Goal: Task Accomplishment & Management: Manage account settings

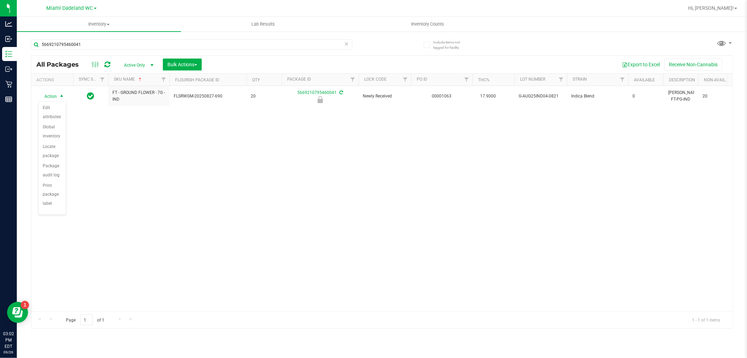
scroll to position [51, 0]
click at [51, 201] on li "Unlock package" at bounding box center [52, 196] width 27 height 19
click at [140, 30] on link "Inventory All packages All inventory Waste log Create inventory" at bounding box center [99, 24] width 164 height 15
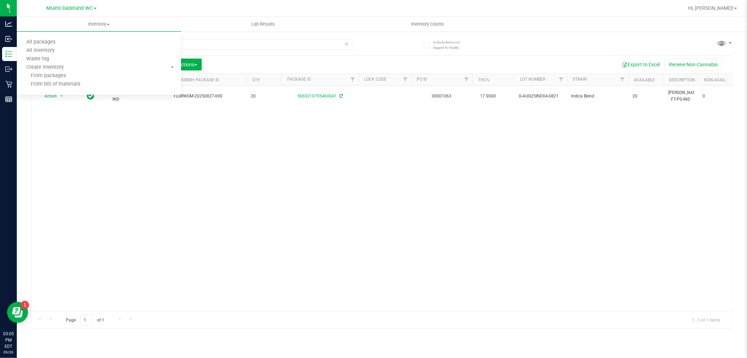
click at [254, 57] on div "All Packages Active Only Active Only Lab Samples Locked All External Internal B…" at bounding box center [382, 65] width 702 height 18
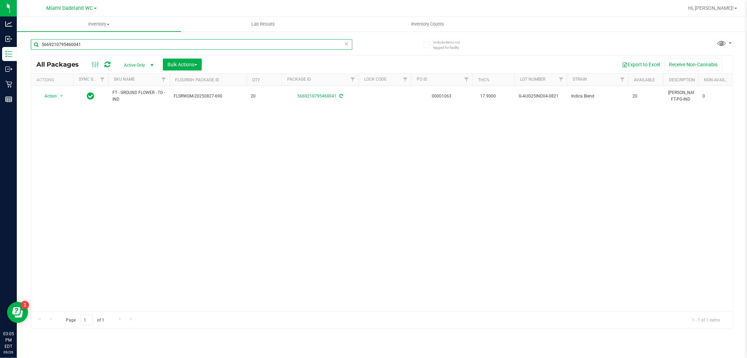
click at [238, 47] on input "5669210795460041" at bounding box center [192, 44] width 322 height 11
type input "5"
type input "1134677415669700"
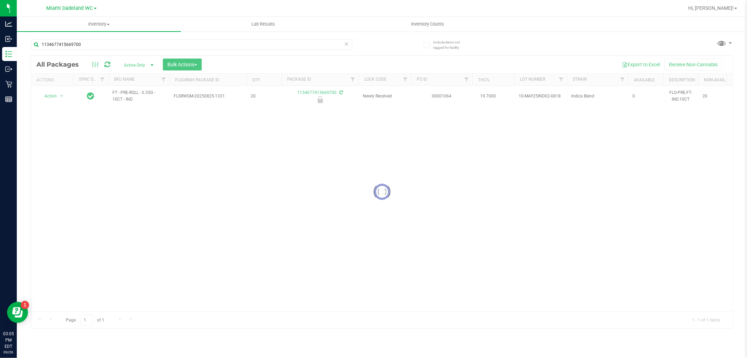
click at [53, 97] on div at bounding box center [382, 192] width 702 height 272
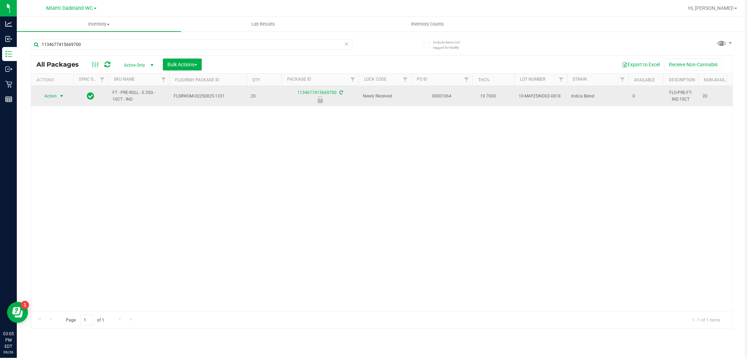
click at [61, 96] on span "select" at bounding box center [62, 96] width 6 height 6
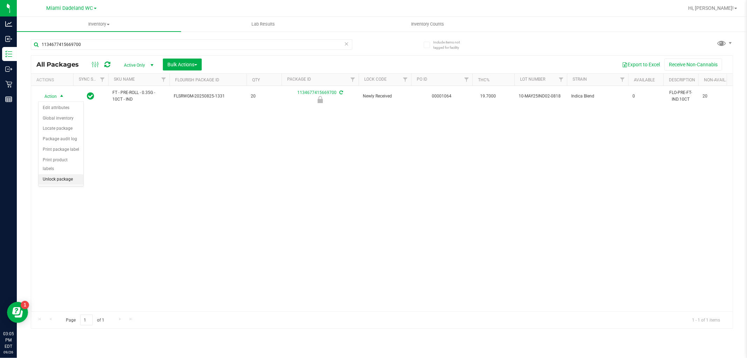
click at [64, 181] on li "Unlock package" at bounding box center [61, 179] width 45 height 11
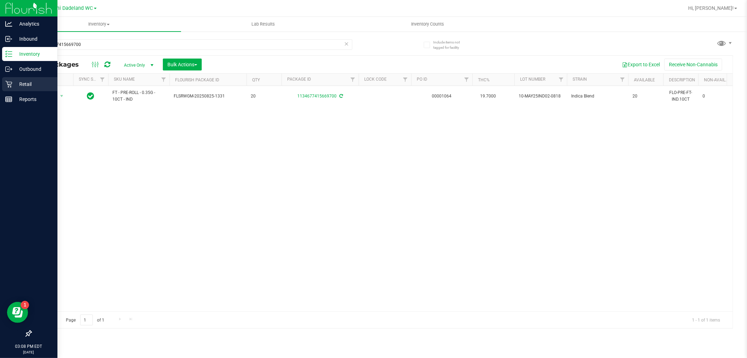
click at [41, 83] on p "Retail" at bounding box center [33, 84] width 42 height 8
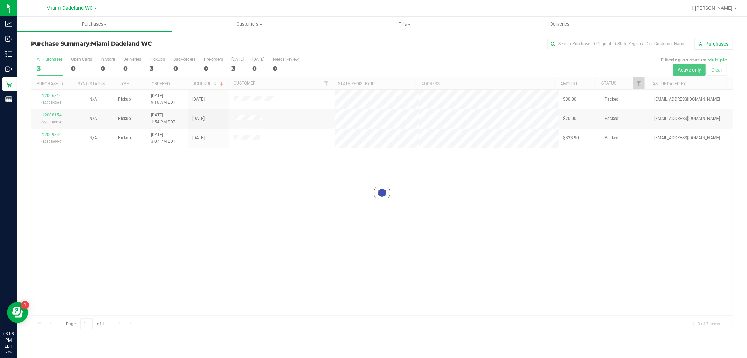
click at [531, 223] on div at bounding box center [382, 193] width 702 height 278
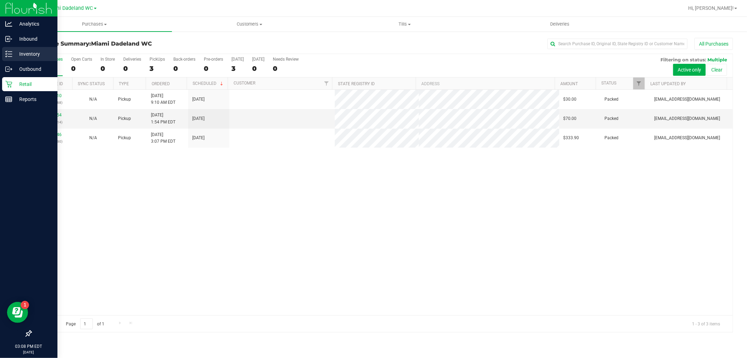
click at [16, 50] on p "Inventory" at bounding box center [33, 54] width 42 height 8
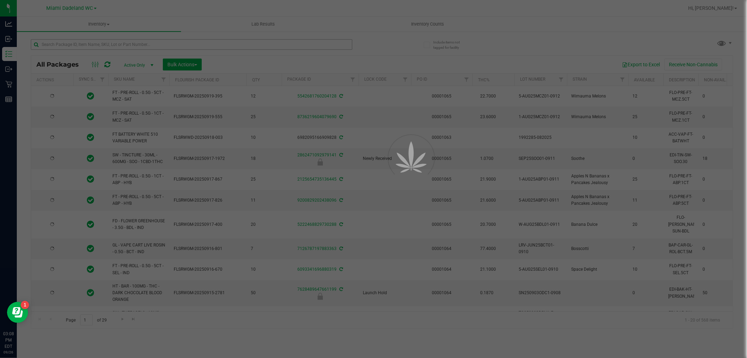
click at [195, 48] on div at bounding box center [373, 179] width 747 height 358
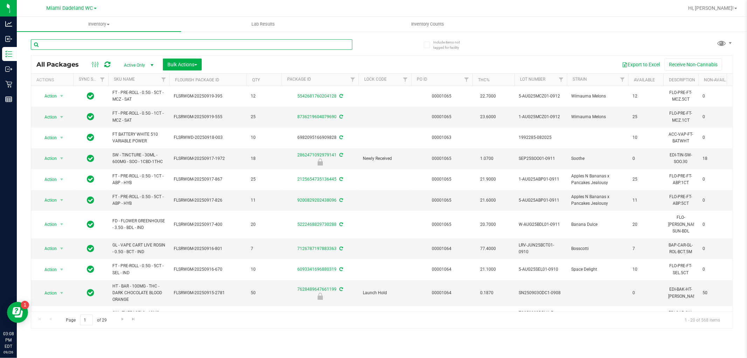
click at [191, 43] on input "text" at bounding box center [192, 44] width 322 height 11
click at [130, 68] on span "Active Only" at bounding box center [137, 65] width 39 height 10
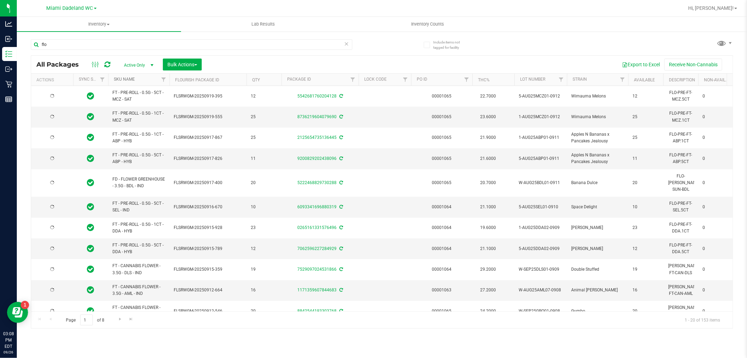
click at [124, 80] on link "SKU Name" at bounding box center [124, 79] width 21 height 5
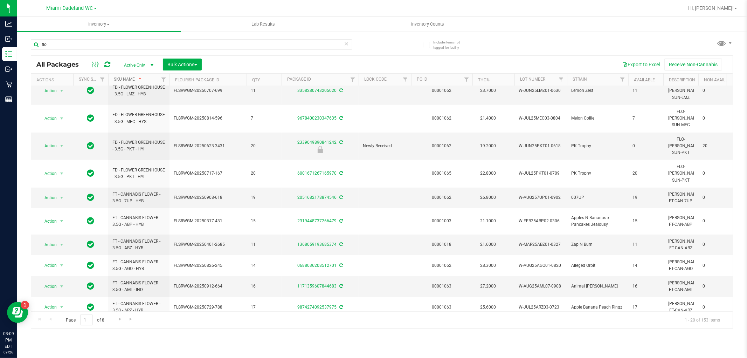
scroll to position [202, 0]
click at [118, 318] on span "Go to the next page" at bounding box center [120, 319] width 6 height 6
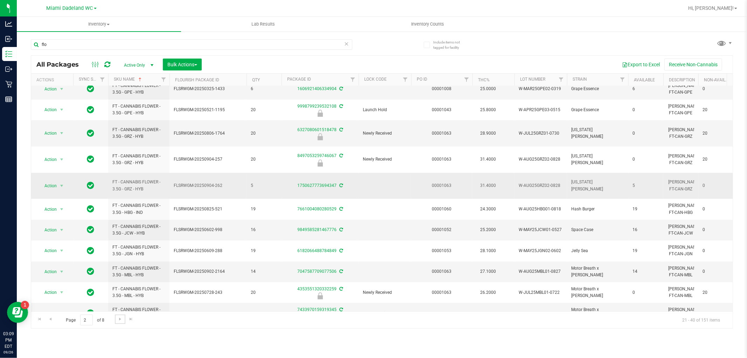
scroll to position [197, 0]
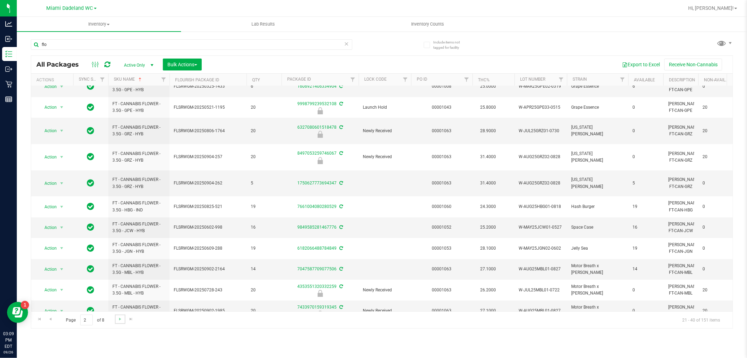
click at [123, 322] on link "Go to the next page" at bounding box center [120, 318] width 10 height 9
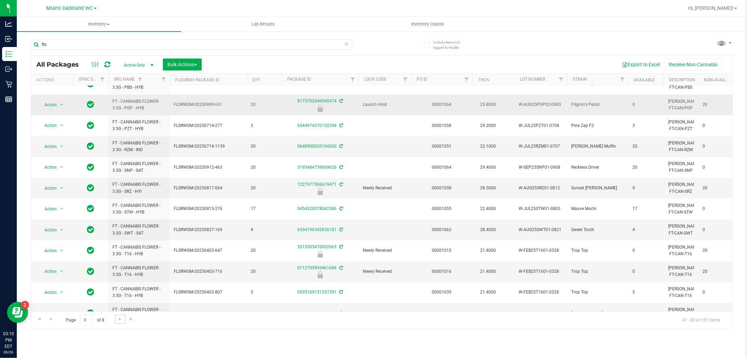
scroll to position [156, 0]
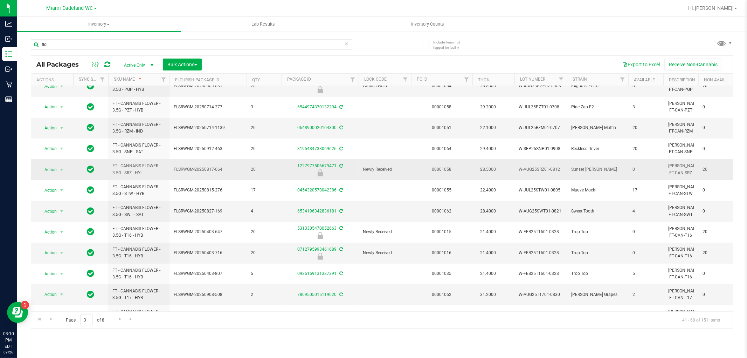
click at [233, 166] on span "FLSRWGM-20250817-064" at bounding box center [208, 169] width 69 height 7
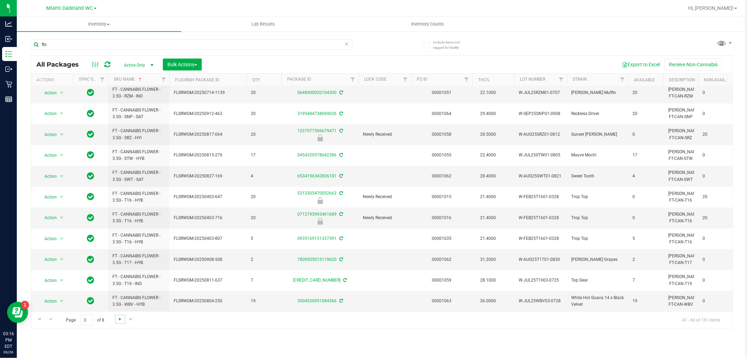
click at [118, 319] on span "Go to the next page" at bounding box center [120, 319] width 6 height 6
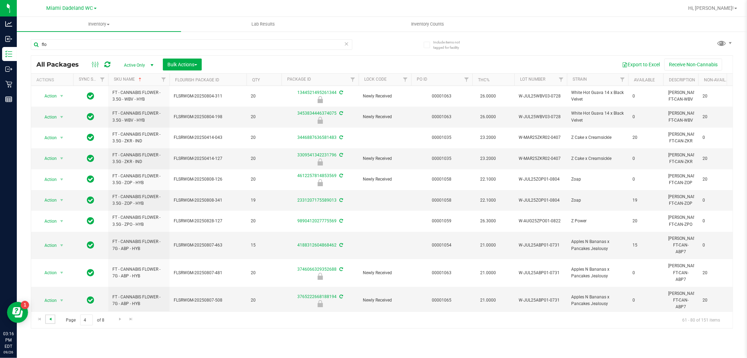
click at [50, 321] on span "Go to the previous page" at bounding box center [51, 319] width 6 height 6
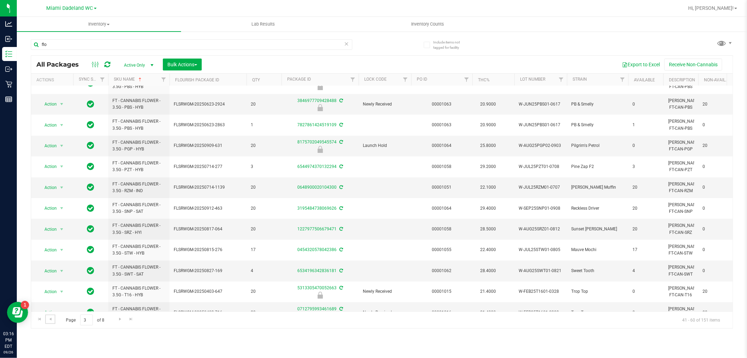
scroll to position [197, 0]
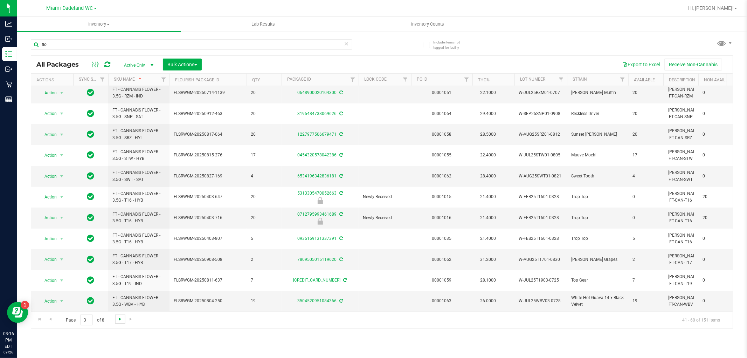
click at [122, 317] on span "Go to the next page" at bounding box center [120, 319] width 6 height 6
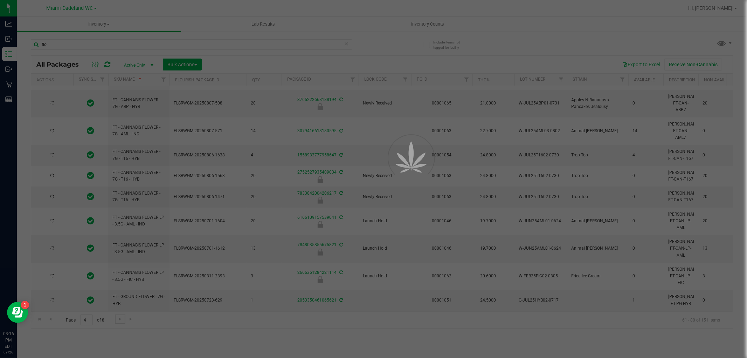
scroll to position [0, 0]
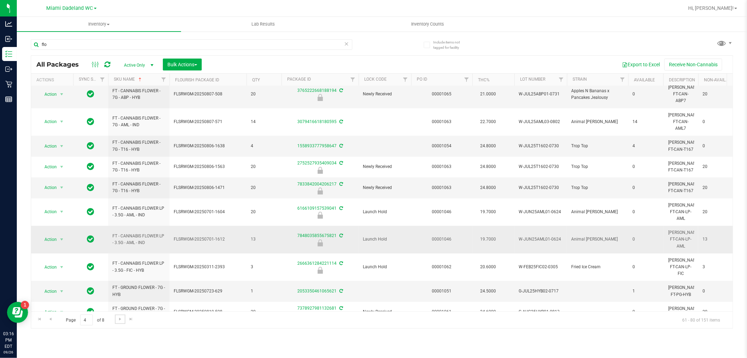
scroll to position [213, 0]
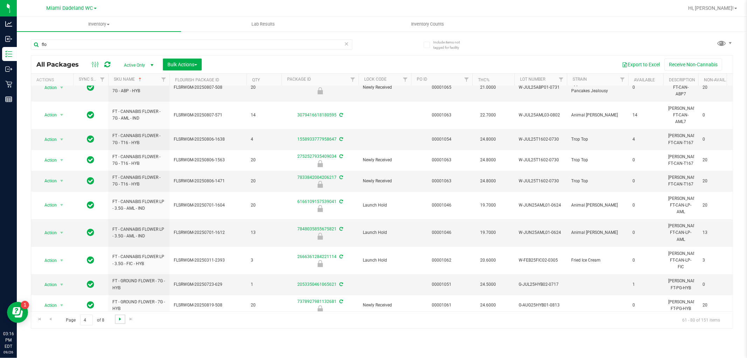
click at [118, 317] on span "Go to the next page" at bounding box center [120, 319] width 6 height 6
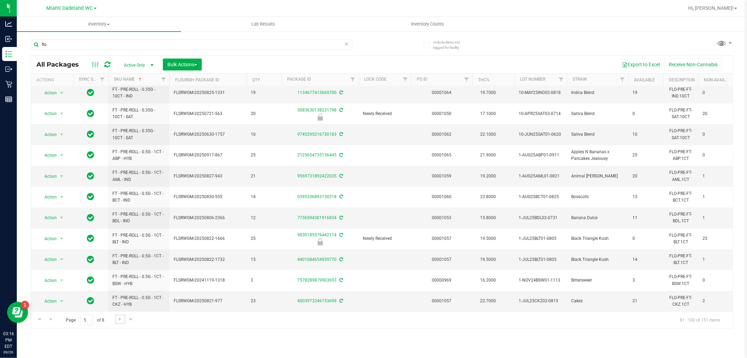
scroll to position [197, 0]
click at [117, 318] on span "Go to the next page" at bounding box center [120, 319] width 6 height 6
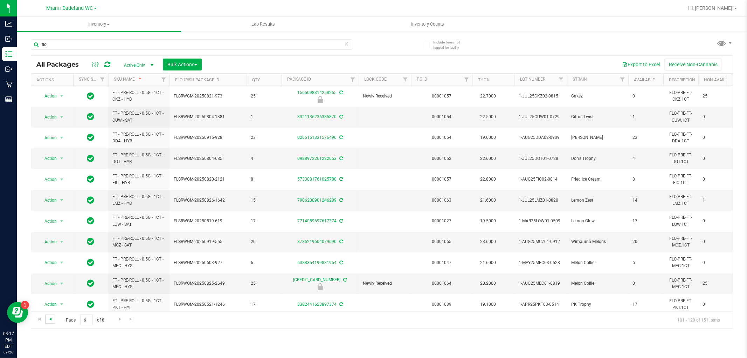
click at [51, 318] on span "Go to the previous page" at bounding box center [51, 319] width 6 height 6
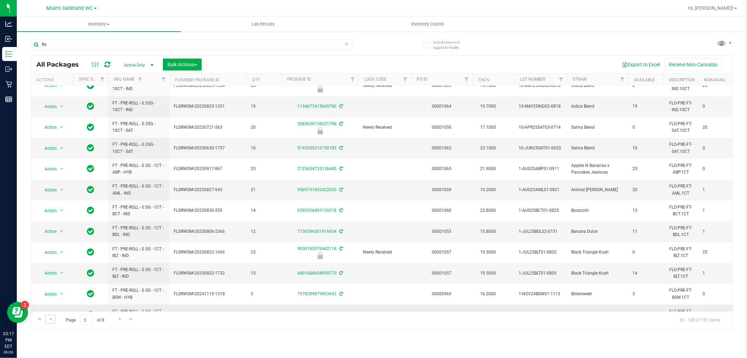
scroll to position [197, 0]
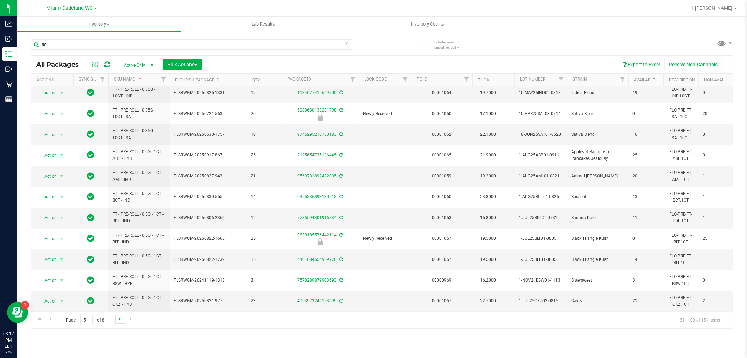
click at [117, 316] on span "Go to the next page" at bounding box center [120, 319] width 6 height 6
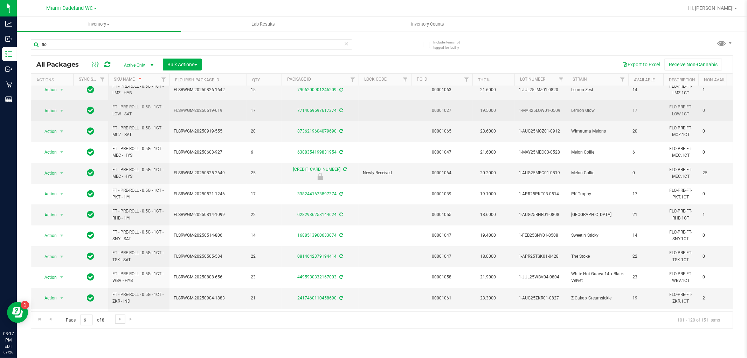
scroll to position [197, 0]
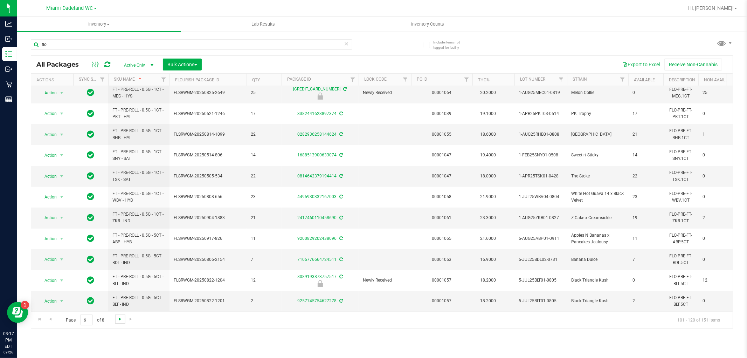
click at [121, 321] on span "Go to the next page" at bounding box center [120, 319] width 6 height 6
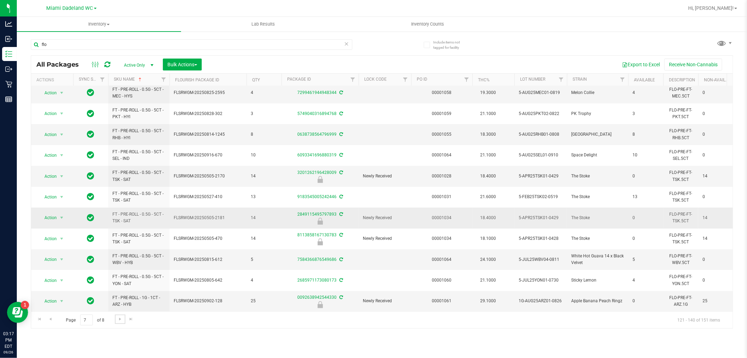
scroll to position [197, 0]
click at [120, 320] on span "Go to the next page" at bounding box center [120, 319] width 6 height 6
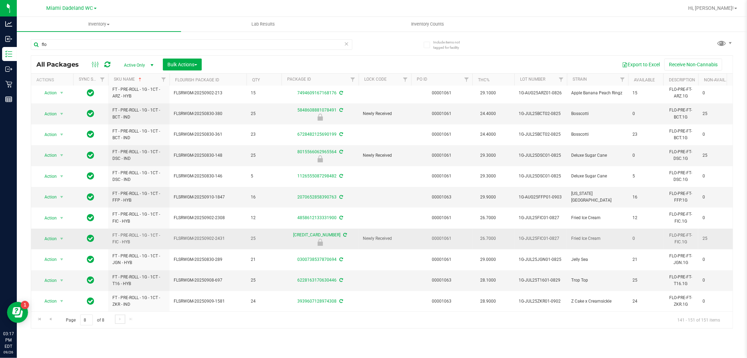
scroll to position [9, 0]
click at [113, 43] on input "flo" at bounding box center [192, 44] width 322 height 11
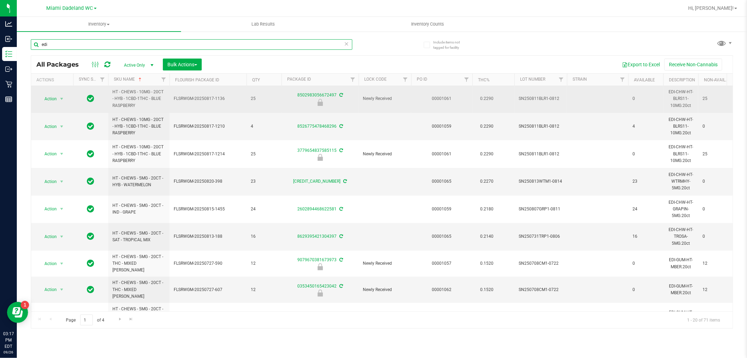
scroll to position [265, 0]
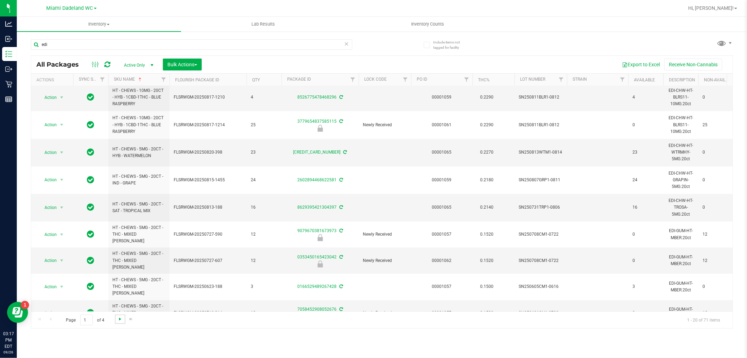
click at [119, 316] on span "Go to the next page" at bounding box center [120, 319] width 6 height 6
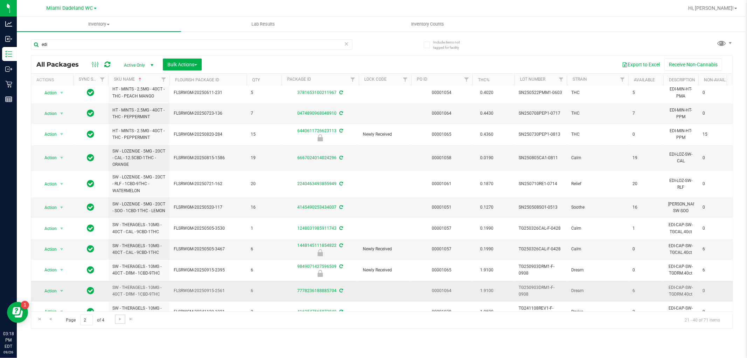
scroll to position [213, 0]
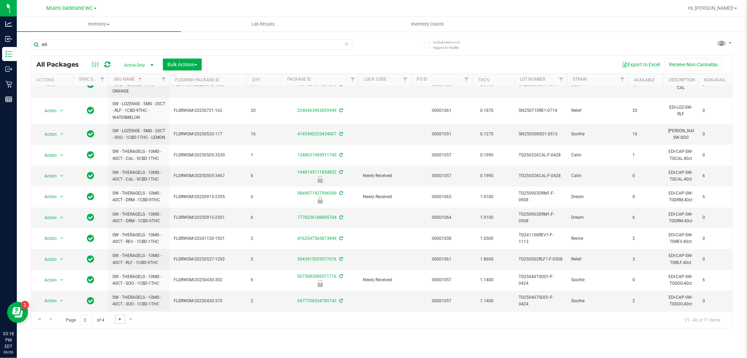
click at [121, 317] on span "Go to the next page" at bounding box center [120, 319] width 6 height 6
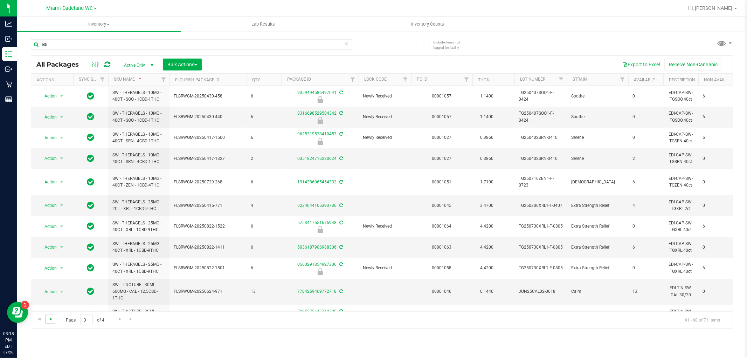
click at [51, 316] on span "Go to the previous page" at bounding box center [51, 319] width 6 height 6
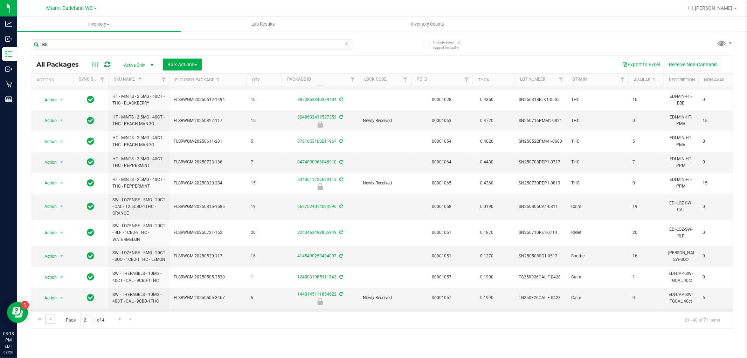
scroll to position [213, 0]
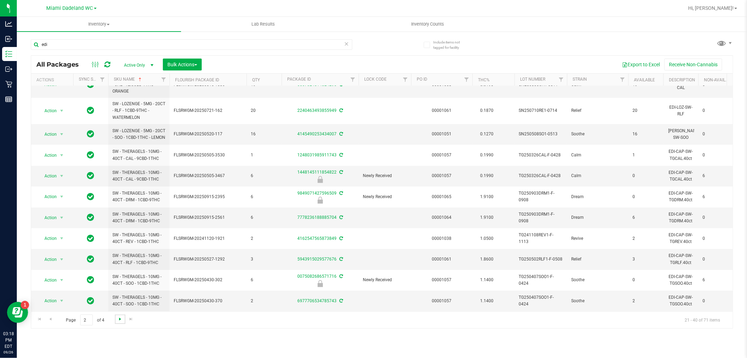
click at [117, 320] on link "Go to the next page" at bounding box center [120, 318] width 10 height 9
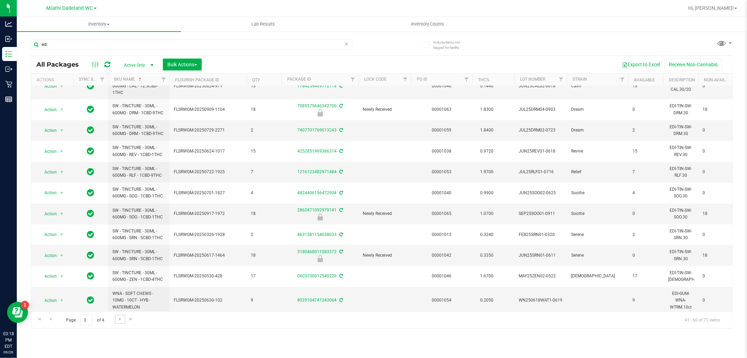
scroll to position [208, 0]
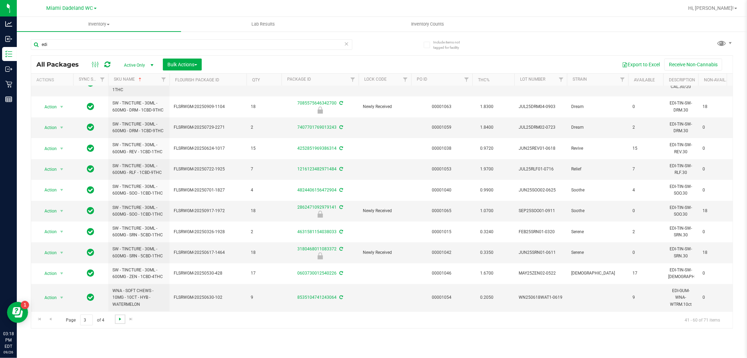
click at [120, 317] on span "Go to the next page" at bounding box center [120, 319] width 6 height 6
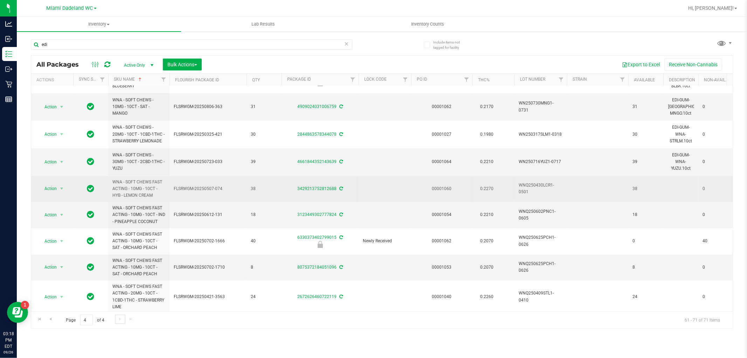
scroll to position [83, 0]
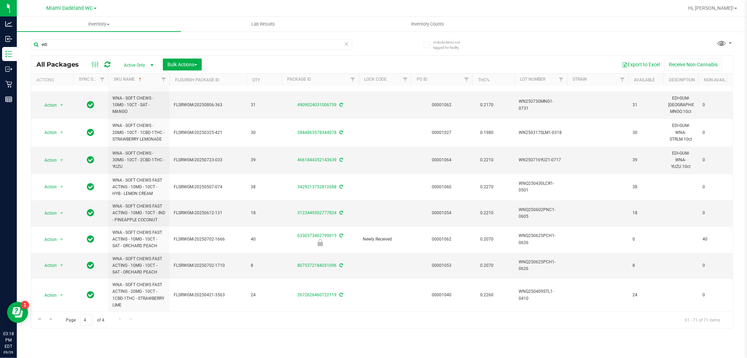
click at [124, 51] on div "edi" at bounding box center [192, 47] width 322 height 16
click at [104, 45] on input "edi" at bounding box center [192, 44] width 322 height 11
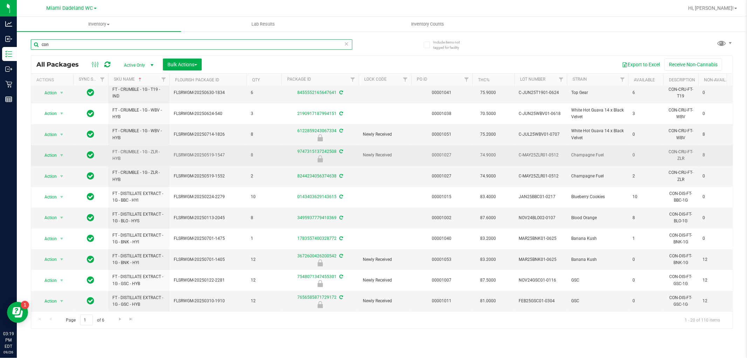
scroll to position [197, 0]
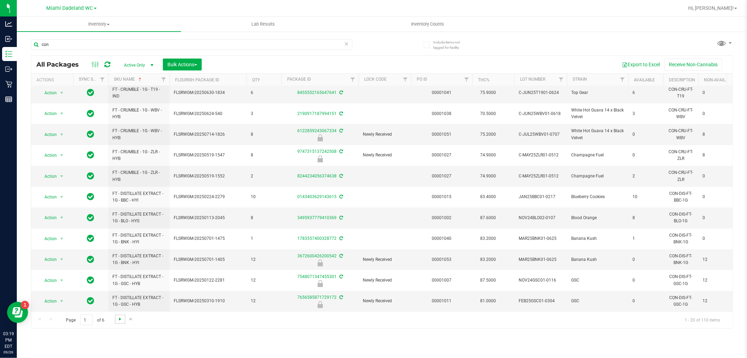
click at [120, 319] on span "Go to the next page" at bounding box center [120, 319] width 6 height 6
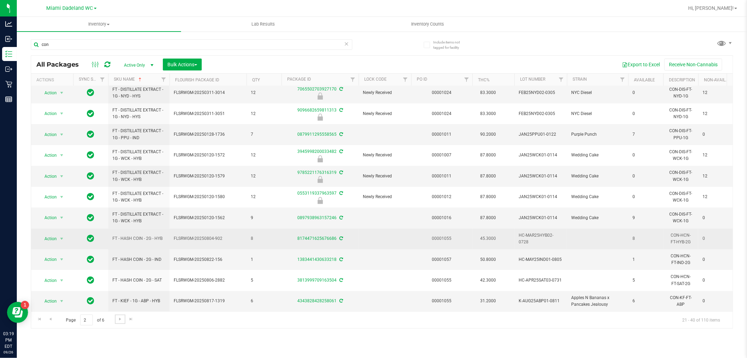
scroll to position [197, 0]
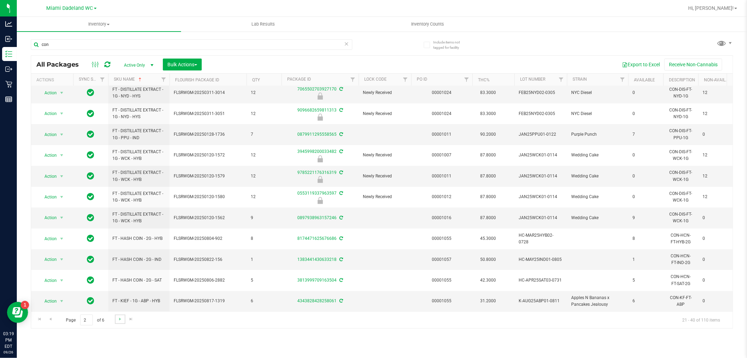
click at [123, 320] on link "Go to the next page" at bounding box center [120, 318] width 10 height 9
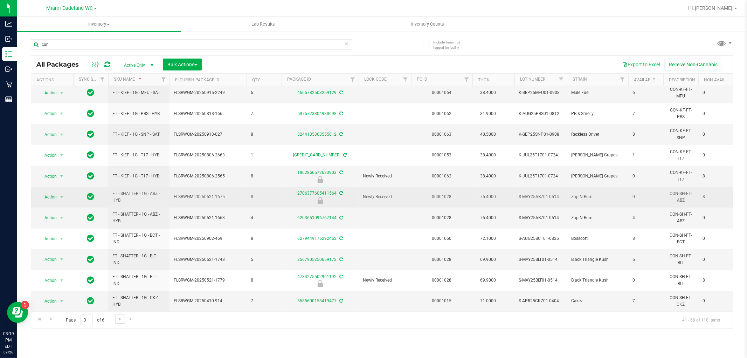
scroll to position [197, 0]
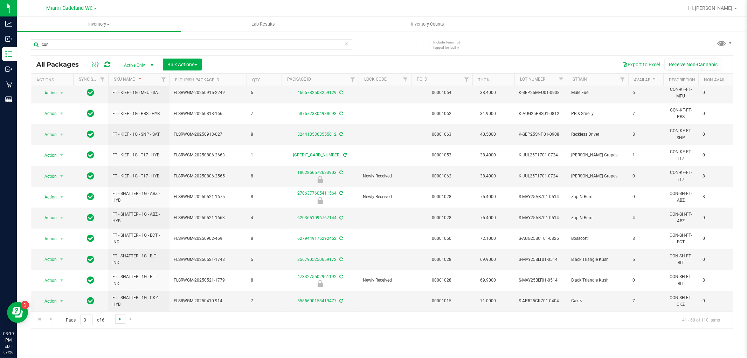
click at [119, 321] on span "Go to the next page" at bounding box center [120, 319] width 6 height 6
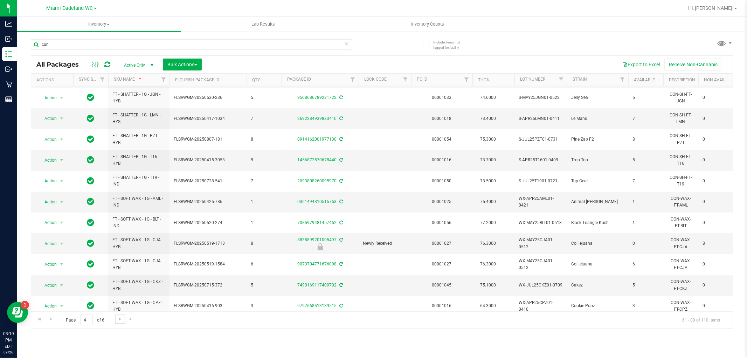
scroll to position [197, 0]
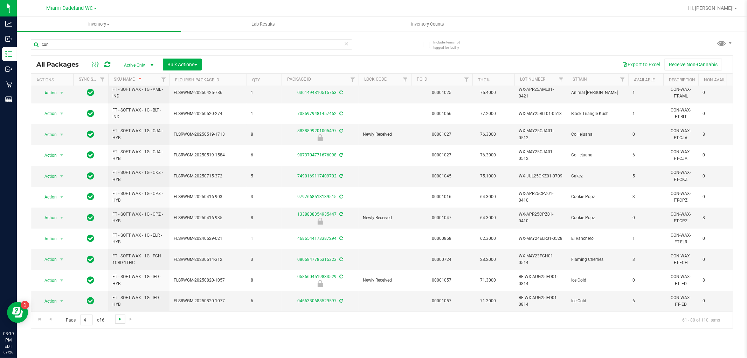
click at [118, 321] on span "Go to the next page" at bounding box center [120, 319] width 6 height 6
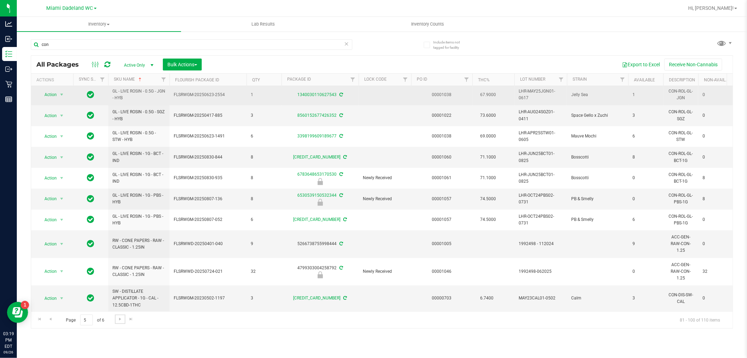
scroll to position [215, 0]
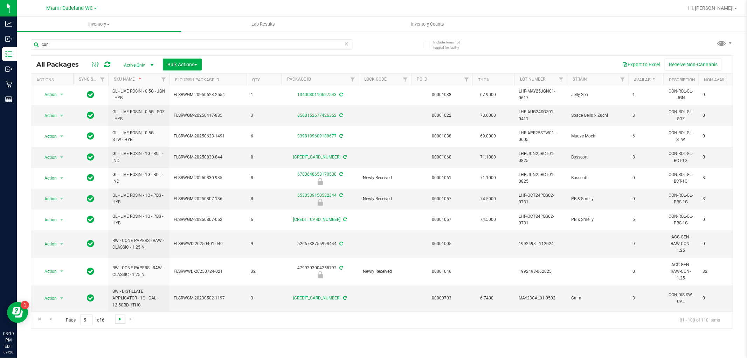
click at [122, 319] on span "Go to the next page" at bounding box center [120, 319] width 6 height 6
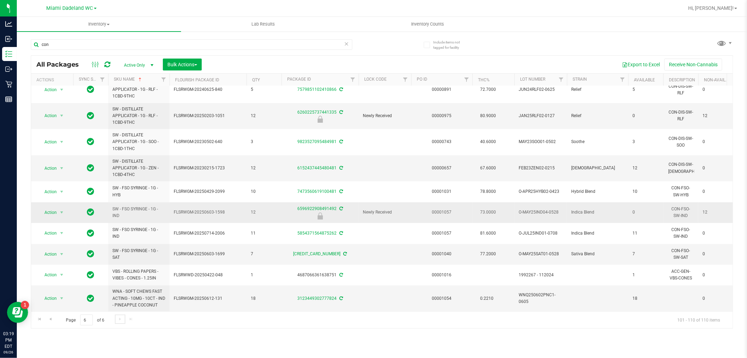
scroll to position [15, 0]
click at [156, 42] on input "con" at bounding box center [192, 44] width 322 height 11
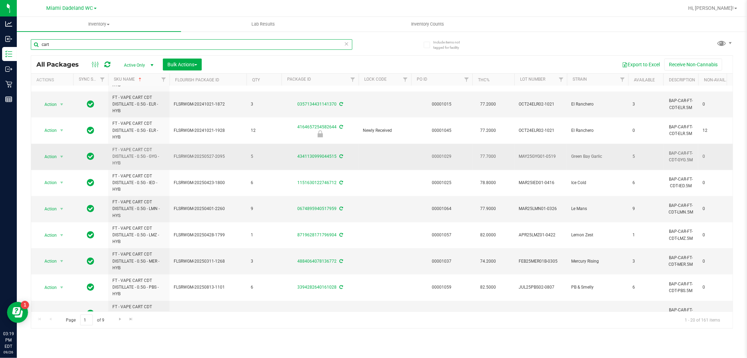
scroll to position [303, 0]
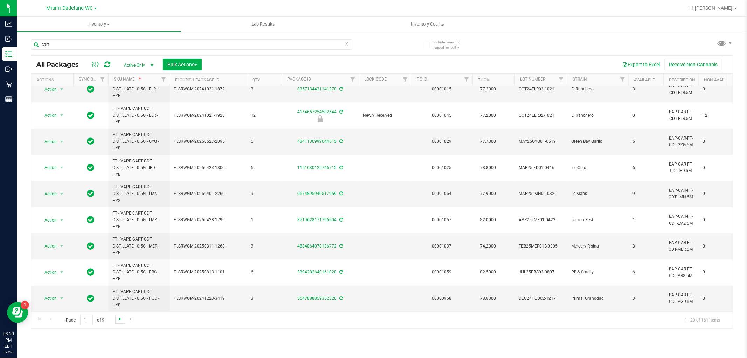
click at [118, 319] on span "Go to the next page" at bounding box center [120, 319] width 6 height 6
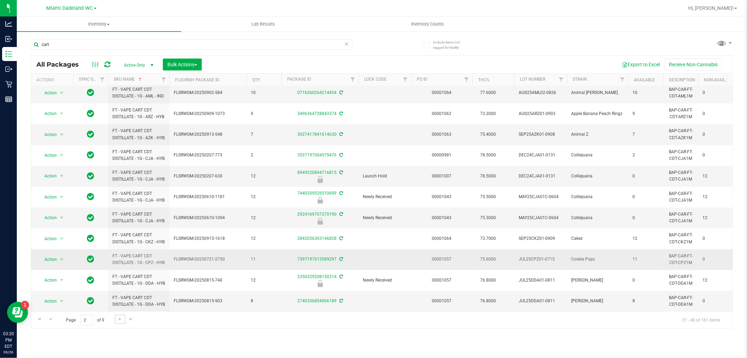
scroll to position [257, 0]
click at [119, 320] on span "Go to the next page" at bounding box center [120, 319] width 6 height 6
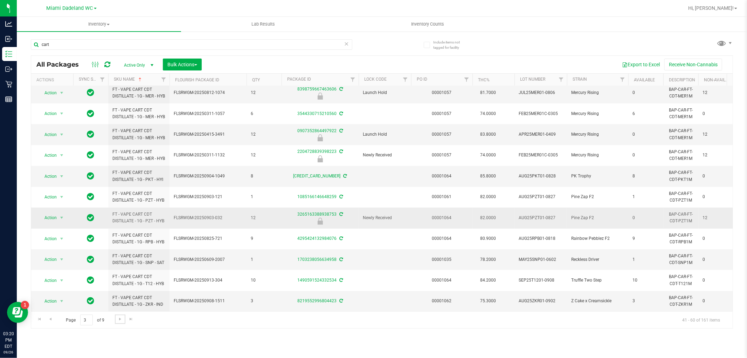
scroll to position [239, 0]
click at [119, 322] on link "Go to the next page" at bounding box center [120, 318] width 10 height 9
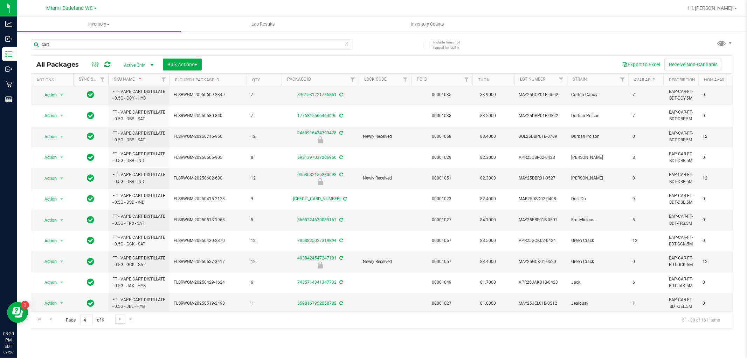
scroll to position [195, 0]
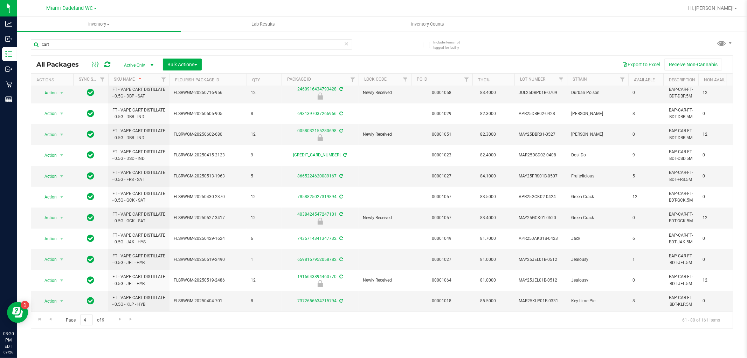
click at [119, 324] on div "Page 4 of 9 61 - 80 of 161 items" at bounding box center [382, 319] width 702 height 17
click at [117, 322] on link "Go to the next page" at bounding box center [120, 318] width 10 height 9
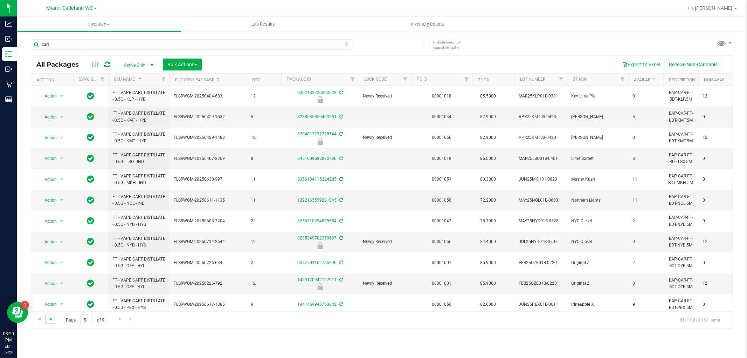
click at [50, 319] on span "Go to the previous page" at bounding box center [51, 319] width 6 height 6
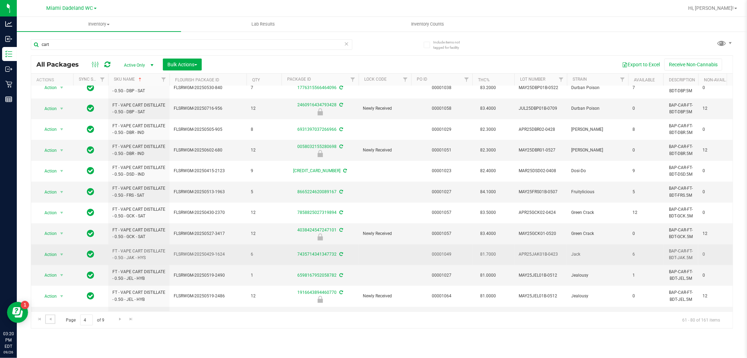
scroll to position [195, 0]
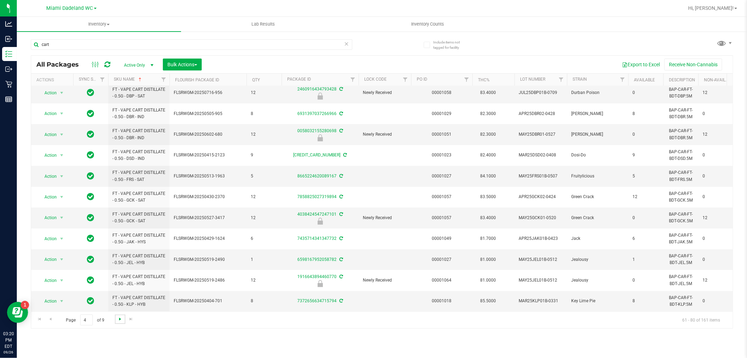
click at [118, 318] on span "Go to the next page" at bounding box center [120, 319] width 6 height 6
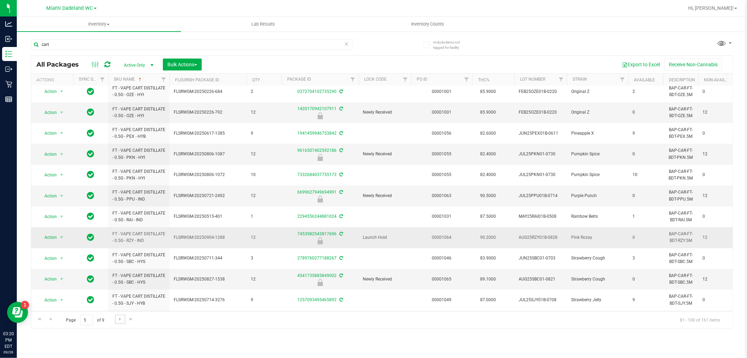
scroll to position [197, 0]
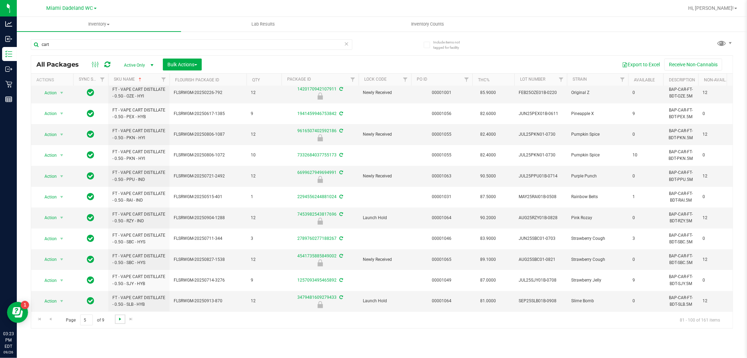
click at [119, 317] on span "Go to the next page" at bounding box center [120, 319] width 6 height 6
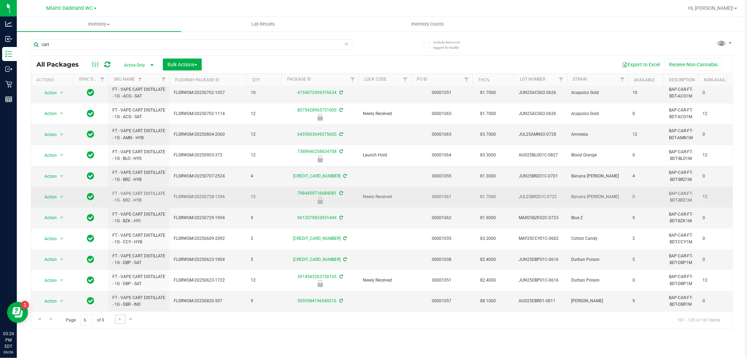
scroll to position [210, 0]
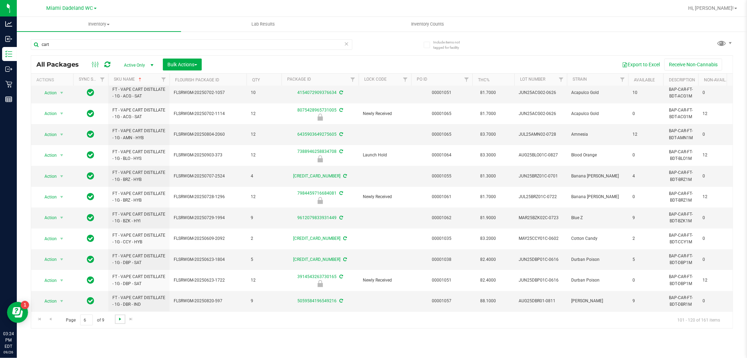
click at [117, 317] on span "Go to the next page" at bounding box center [120, 319] width 6 height 6
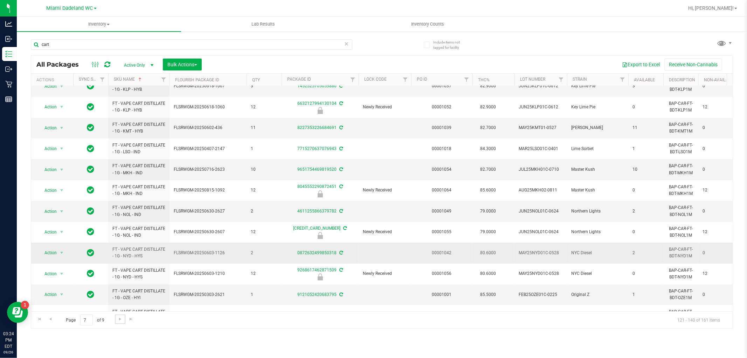
scroll to position [197, 0]
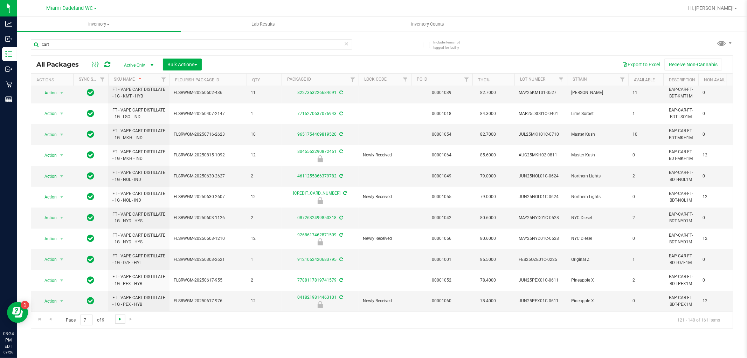
click at [118, 321] on span "Go to the next page" at bounding box center [120, 319] width 6 height 6
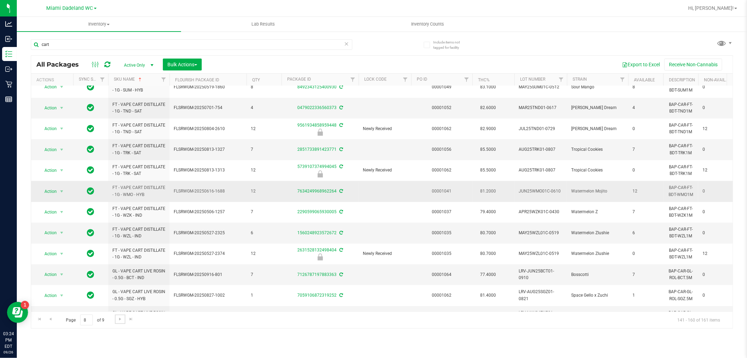
scroll to position [197, 0]
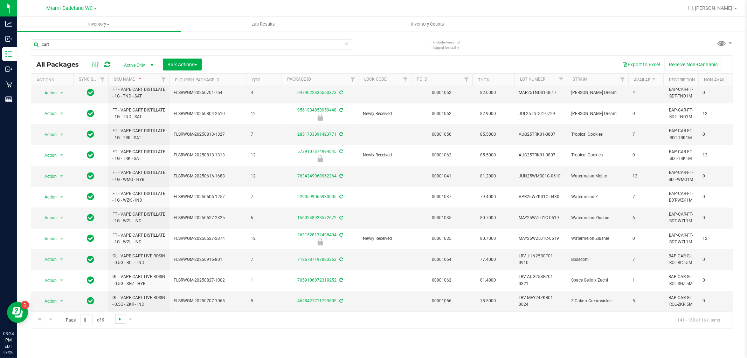
click at [117, 317] on span "Go to the next page" at bounding box center [120, 319] width 6 height 6
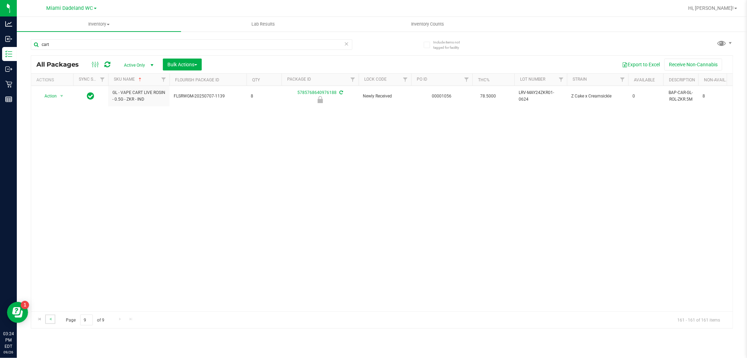
click at [47, 318] on link "Go to the previous page" at bounding box center [50, 318] width 10 height 9
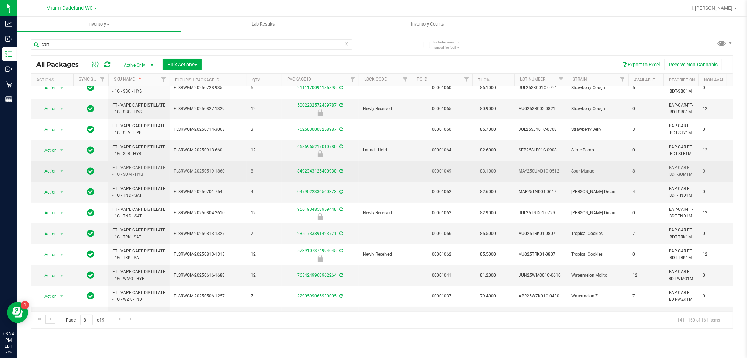
scroll to position [197, 0]
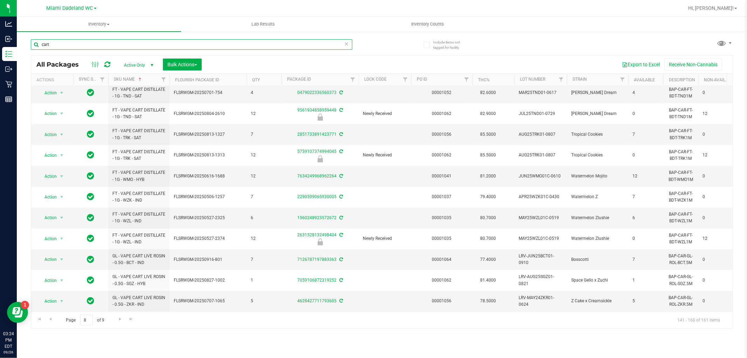
click at [83, 40] on input "cart" at bounding box center [192, 44] width 322 height 11
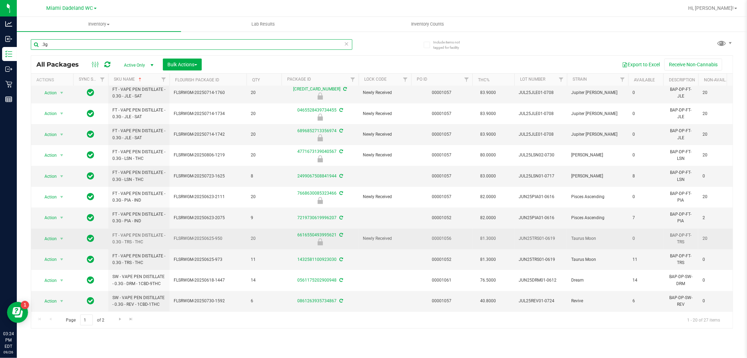
scroll to position [197, 0]
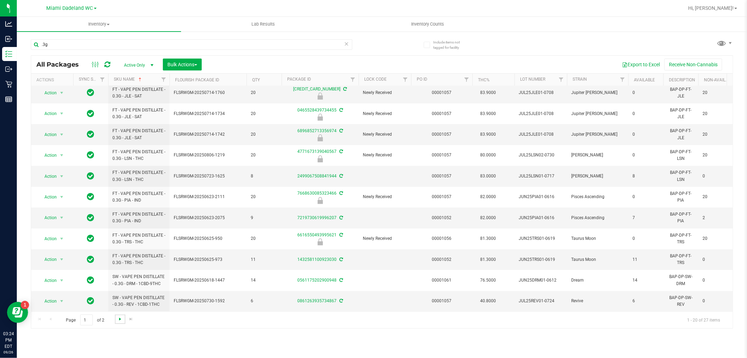
click at [118, 320] on span "Go to the next page" at bounding box center [120, 319] width 6 height 6
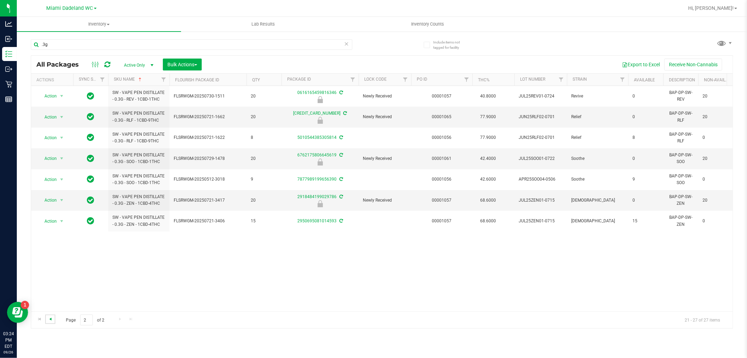
click at [49, 321] on span "Go to the previous page" at bounding box center [51, 319] width 6 height 6
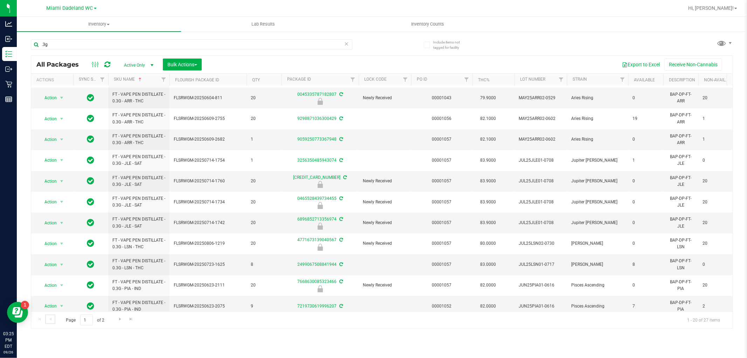
scroll to position [197, 0]
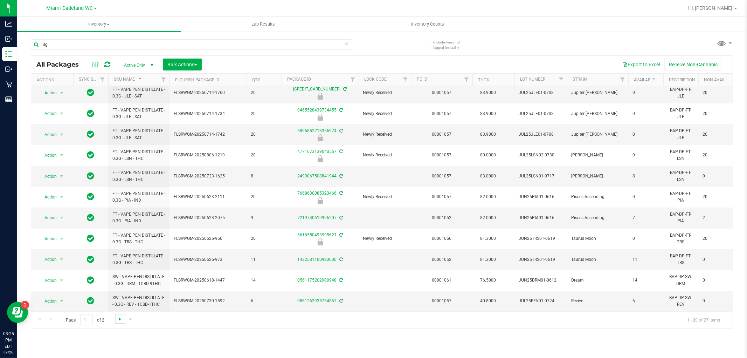
click at [120, 321] on span "Go to the next page" at bounding box center [120, 319] width 6 height 6
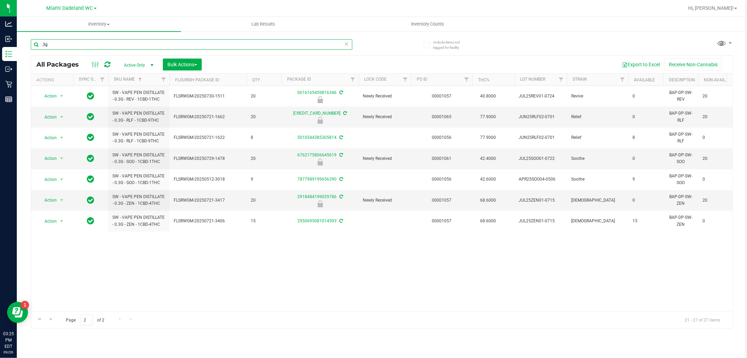
click at [220, 40] on input ".3g" at bounding box center [192, 44] width 322 height 11
type input "."
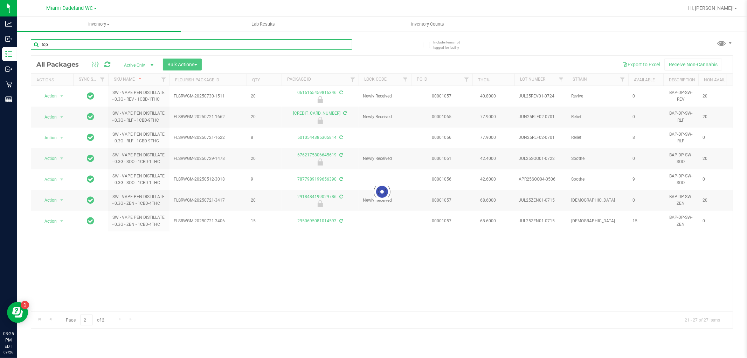
type input "top"
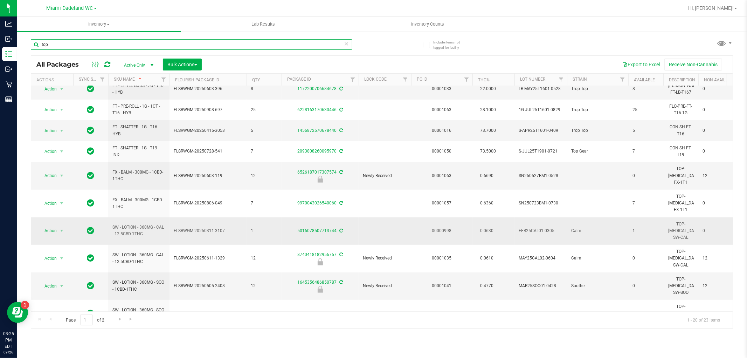
scroll to position [197, 0]
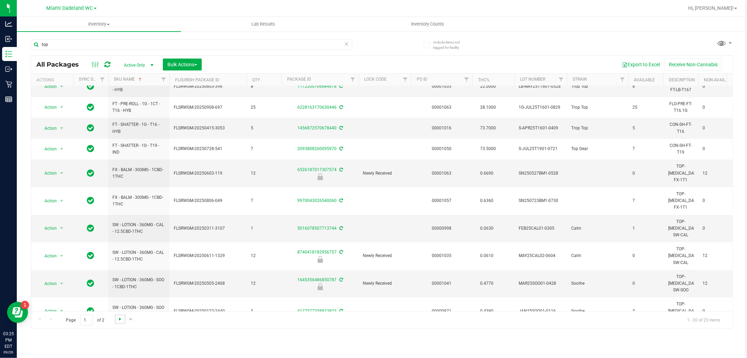
click at [120, 320] on span "Go to the next page" at bounding box center [120, 319] width 6 height 6
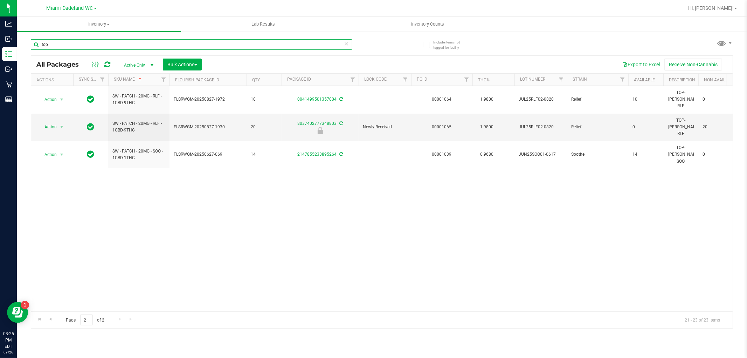
click at [164, 46] on input "top" at bounding box center [192, 44] width 322 height 11
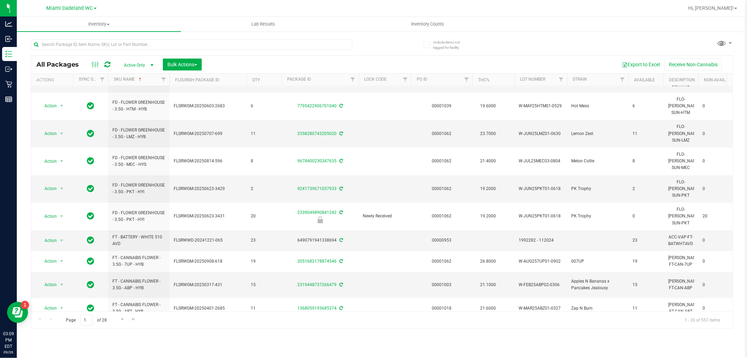
scroll to position [215, 0]
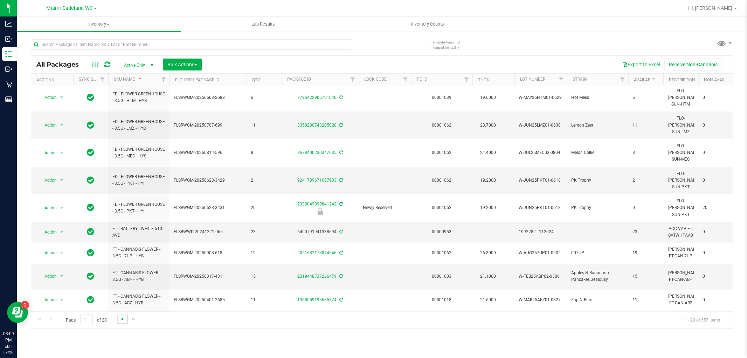
click at [123, 319] on span "Go to the next page" at bounding box center [123, 319] width 6 height 6
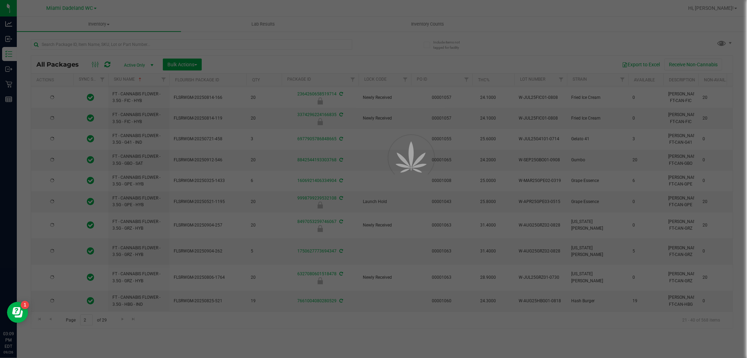
click at [99, 44] on div at bounding box center [373, 179] width 747 height 358
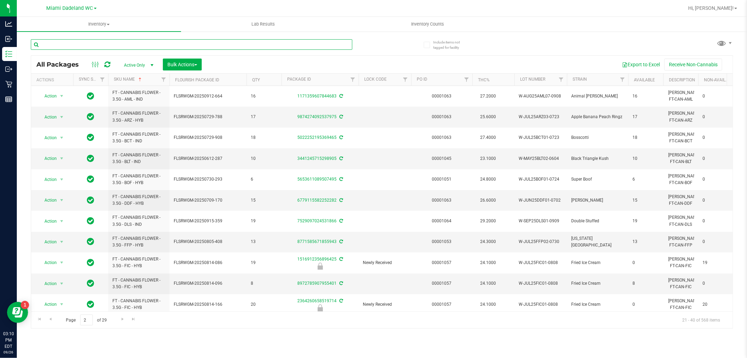
drag, startPoint x: 121, startPoint y: 45, endPoint x: 110, endPoint y: 44, distance: 10.5
click at [110, 44] on input "text" at bounding box center [192, 44] width 322 height 11
type input "srz"
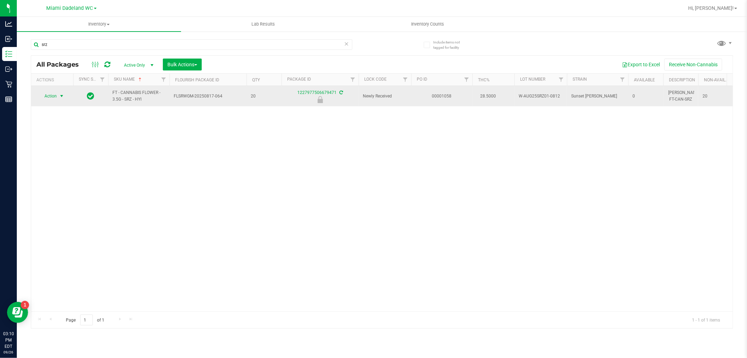
click at [51, 100] on span "Action" at bounding box center [47, 96] width 19 height 10
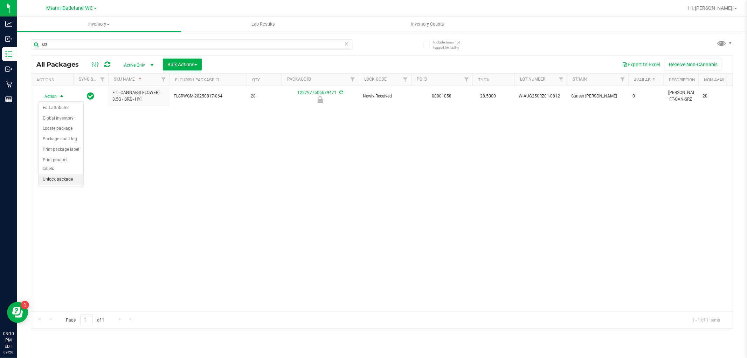
click at [60, 178] on li "Unlock package" at bounding box center [61, 179] width 45 height 11
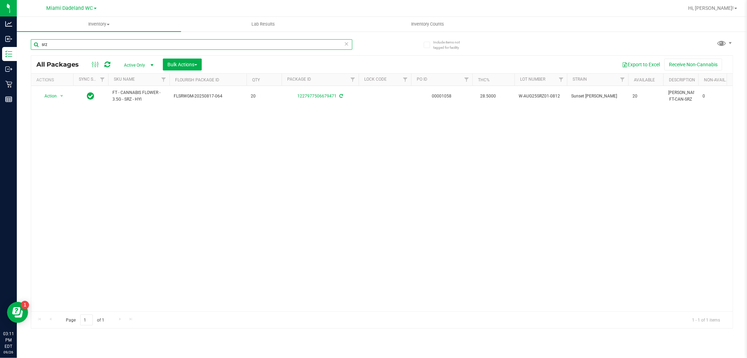
click at [61, 43] on input "srz" at bounding box center [192, 44] width 322 height 11
type input "10ct"
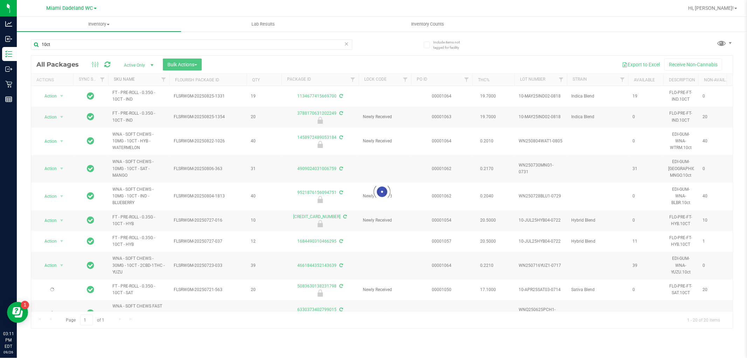
click at [124, 79] on link "SKU Name" at bounding box center [124, 79] width 21 height 5
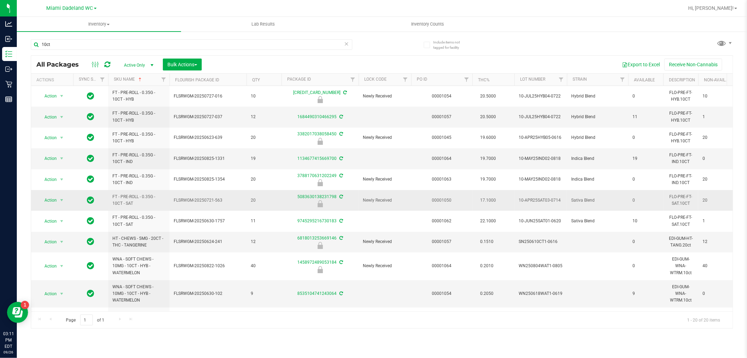
click at [47, 199] on span "Action" at bounding box center [47, 200] width 19 height 10
click at [49, 285] on li "Unlock package" at bounding box center [61, 283] width 45 height 11
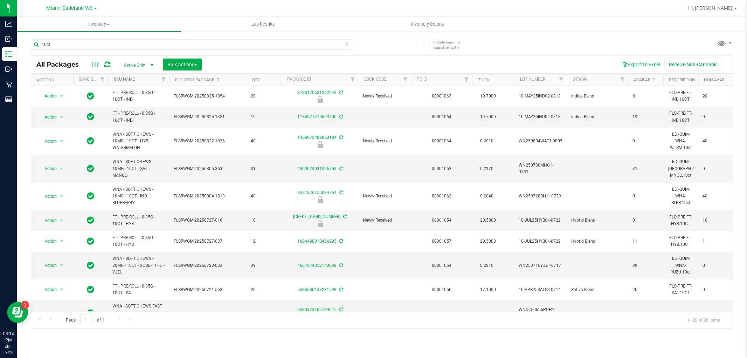
click at [128, 80] on link "SKU Name" at bounding box center [124, 79] width 21 height 5
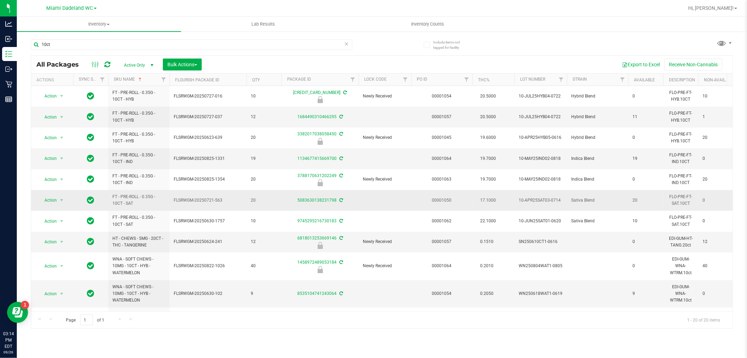
click at [47, 202] on span "Action" at bounding box center [47, 200] width 19 height 10
click at [46, 261] on li "Lock package" at bounding box center [66, 264] width 54 height 11
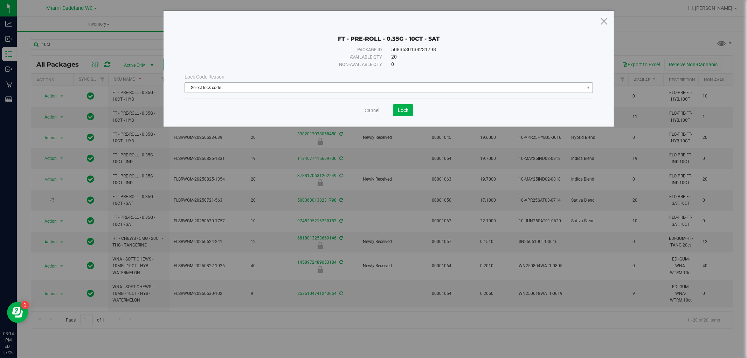
click at [205, 88] on span "Select lock code" at bounding box center [384, 88] width 399 height 10
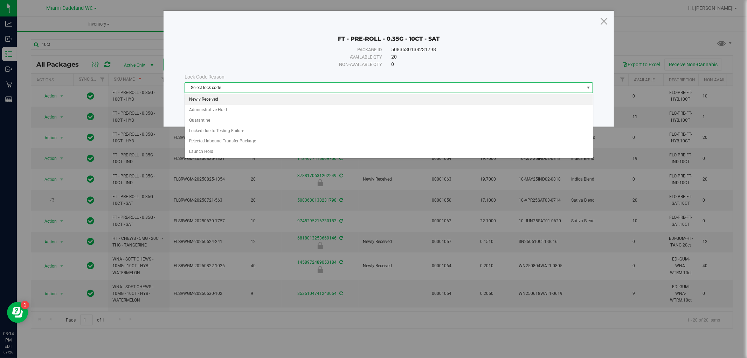
click at [195, 99] on li "Newly Received" at bounding box center [389, 99] width 408 height 11
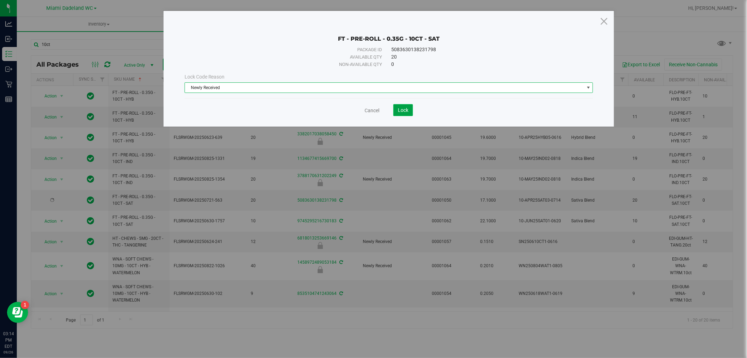
click at [398, 112] on span "Lock" at bounding box center [403, 110] width 11 height 6
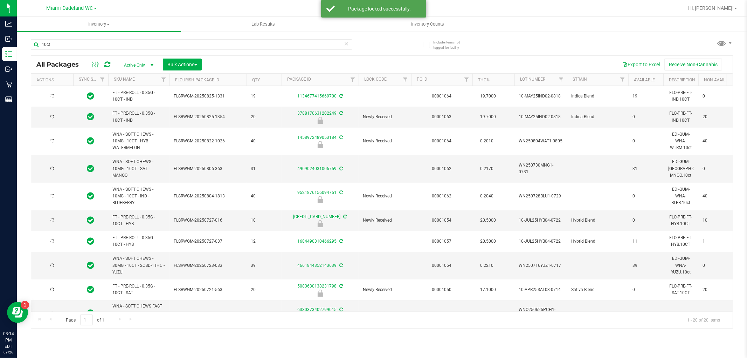
type input "2026-08-04"
type input "2026-07-30"
type input "2026-07-28"
type input "2026-07-16"
type input "2026-06-25"
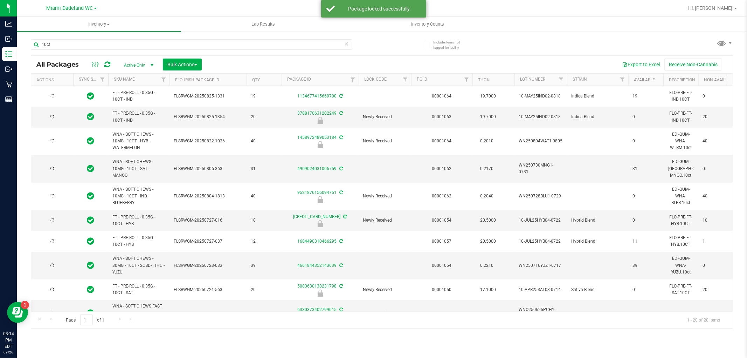
type input "2026-06-25"
type input "2026-06-18"
type input "2025-12-21"
type input "2026-06-11"
type input "2026-06-02"
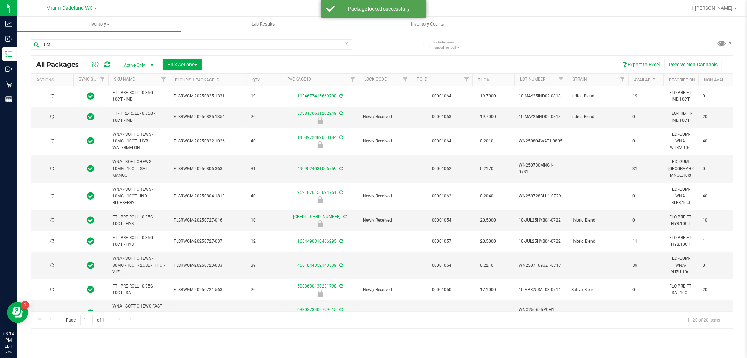
type input "2026-04-30"
type input "2026-04-09"
type input "2026-03-17"
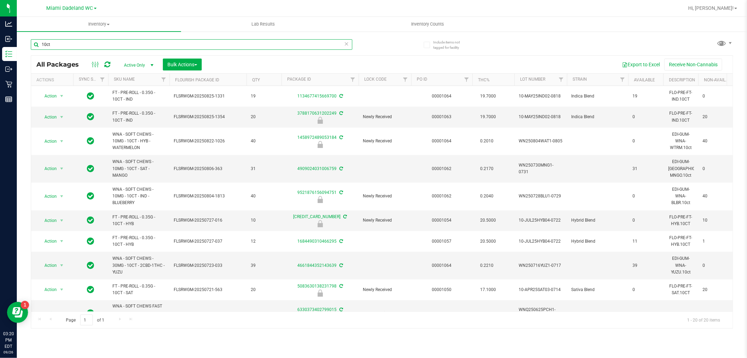
click at [149, 41] on input "10ct" at bounding box center [192, 44] width 322 height 11
type input "ppu"
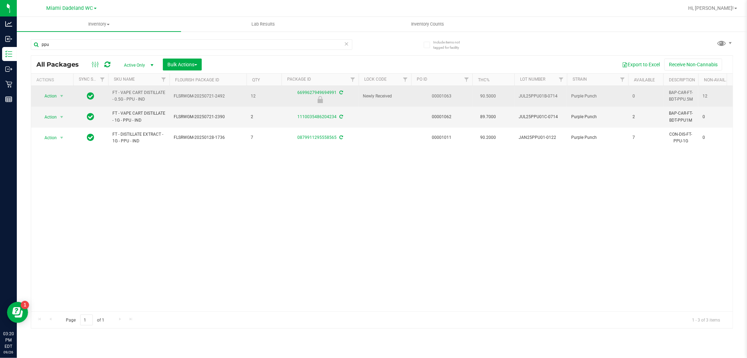
click at [48, 88] on td "Action Action Edit attributes Global inventory Locate package Package audit log…" at bounding box center [52, 96] width 42 height 21
click at [51, 102] on td "Action Action Edit attributes Global inventory Locate package Package audit log…" at bounding box center [52, 96] width 42 height 21
click at [51, 95] on span "Action" at bounding box center [47, 96] width 19 height 10
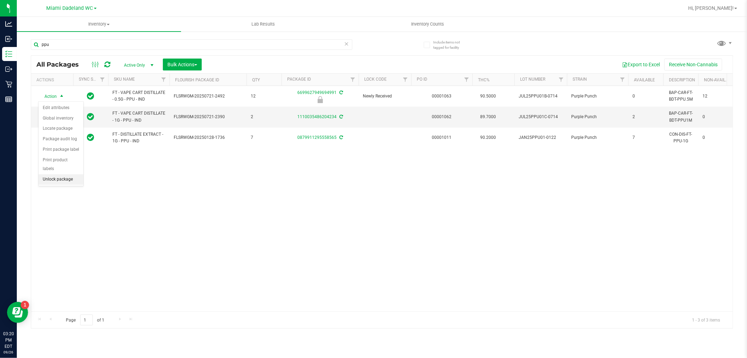
click at [66, 180] on li "Unlock package" at bounding box center [61, 179] width 45 height 11
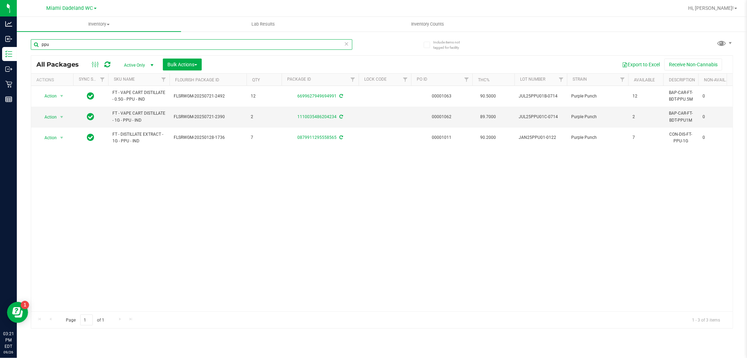
click at [65, 43] on input "ppu" at bounding box center [192, 44] width 322 height 11
type input "9298871036300429"
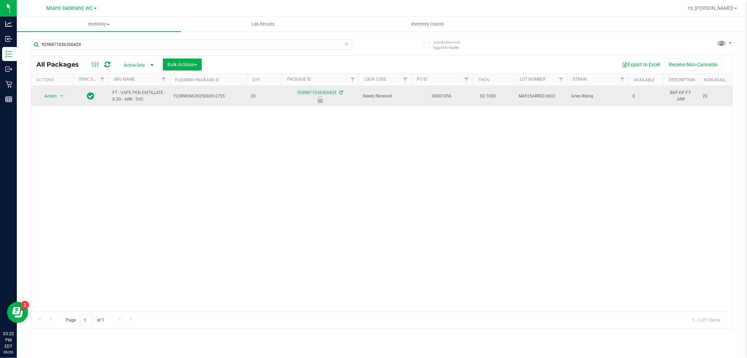
click at [49, 91] on span "Action" at bounding box center [47, 96] width 19 height 10
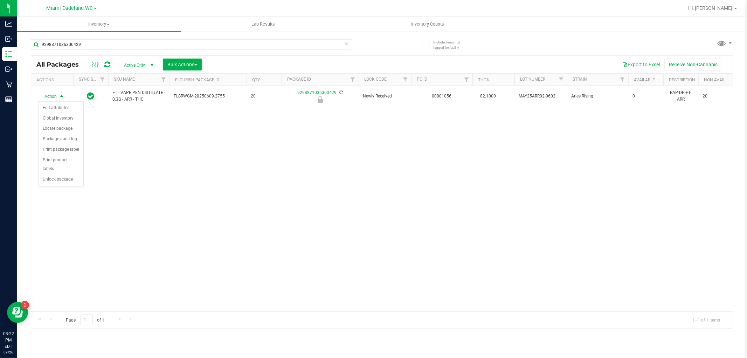
click at [49, 186] on div "Action Edit attributes Global inventory Locate package Package audit log Print …" at bounding box center [61, 143] width 46 height 85
click at [64, 179] on li "Unlock package" at bounding box center [61, 179] width 45 height 11
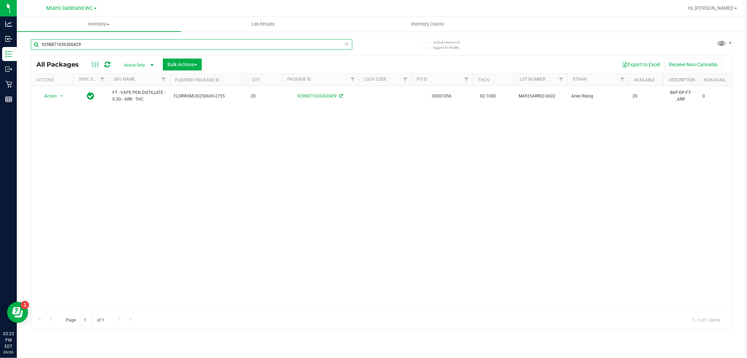
click at [130, 43] on input "9298871036300429" at bounding box center [192, 44] width 322 height 11
type input "srz"
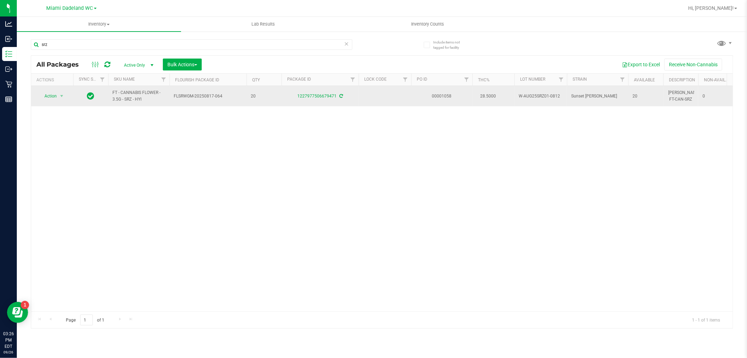
click at [48, 97] on span "Action" at bounding box center [47, 96] width 19 height 10
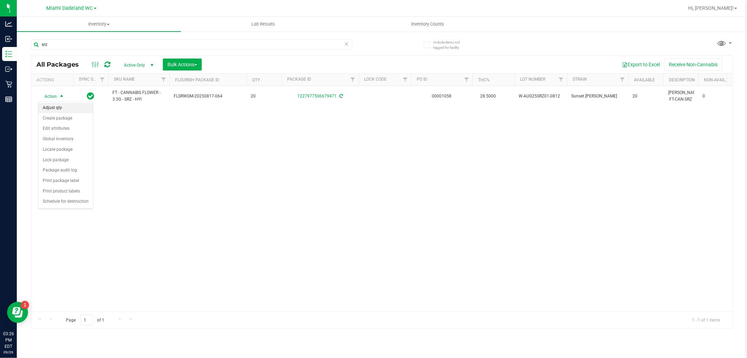
click at [47, 108] on li "Adjust qty" at bounding box center [66, 108] width 54 height 11
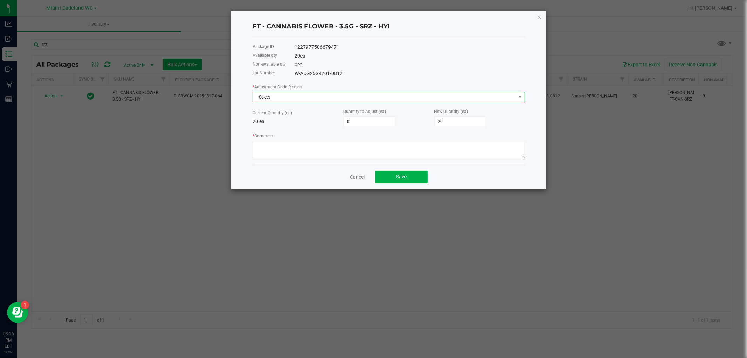
click at [496, 99] on span "Select" at bounding box center [384, 97] width 263 height 10
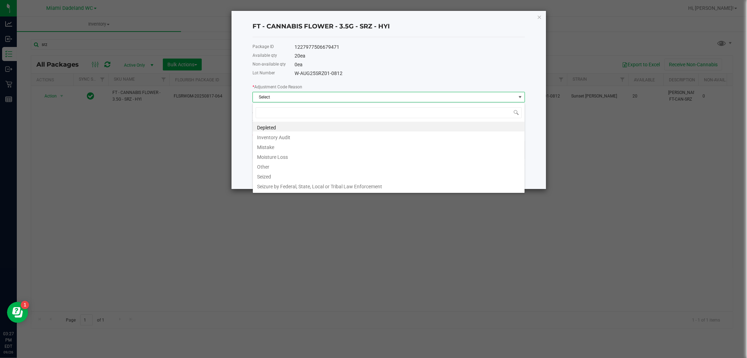
scroll to position [0, 0]
click at [274, 149] on li "Mistake" at bounding box center [389, 146] width 272 height 10
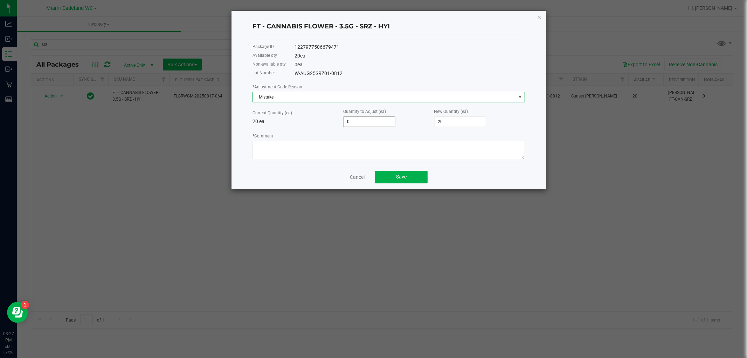
click at [379, 122] on input "0" at bounding box center [369, 122] width 51 height 10
type input "-1"
type input "19"
click at [485, 42] on div "Package ID 1227977506679471 Available qty 20 ea Non-available qty 0 ea Lot Numb…" at bounding box center [389, 101] width 273 height 128
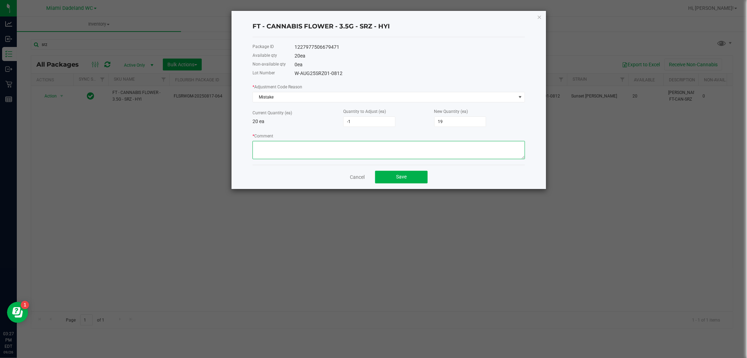
click at [356, 147] on textarea "* Comment" at bounding box center [389, 150] width 273 height 18
click at [287, 157] on textarea "* Comment" at bounding box center [389, 150] width 273 height 18
type textarea "I Unlocked box to find 19 bags instead of 20. Changing quantity to reflect actu…"
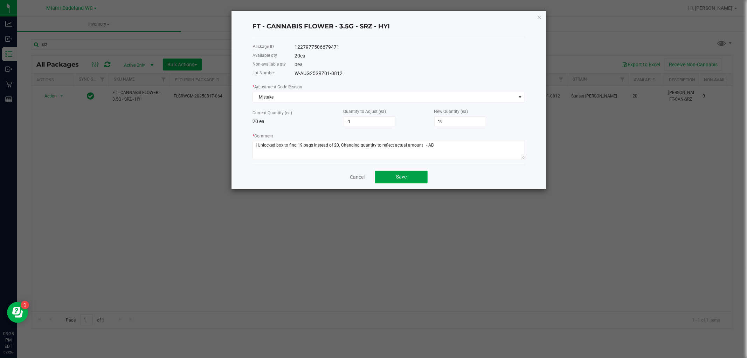
click at [401, 172] on button "Save" at bounding box center [401, 177] width 53 height 13
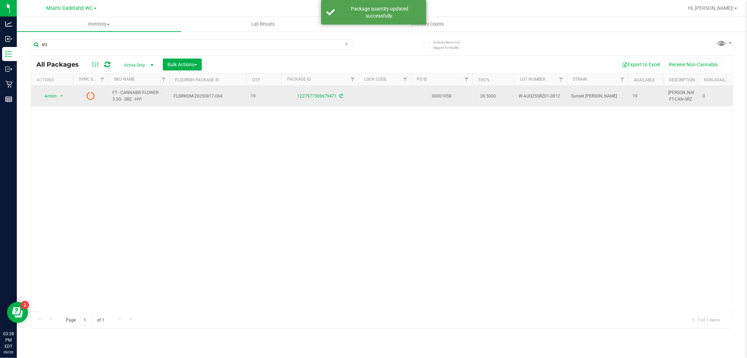
click at [92, 95] on icon at bounding box center [91, 95] width 8 height 8
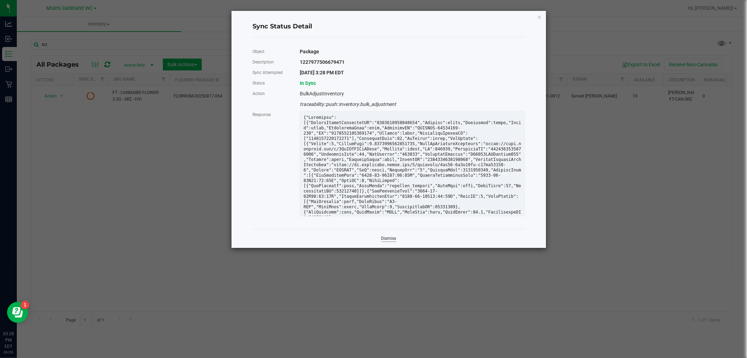
click at [391, 237] on link "Dismiss" at bounding box center [389, 238] width 15 height 6
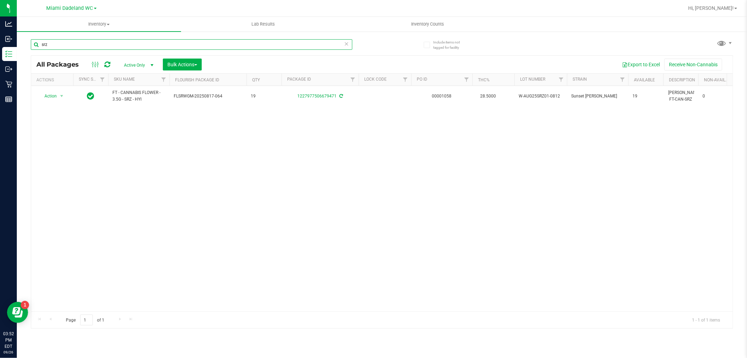
click at [145, 46] on input "srz" at bounding box center [192, 44] width 322 height 11
type input "hash"
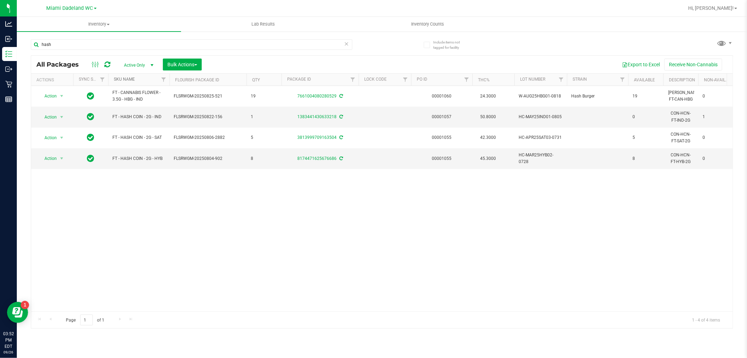
click at [132, 78] on link "SKU Name" at bounding box center [124, 79] width 21 height 5
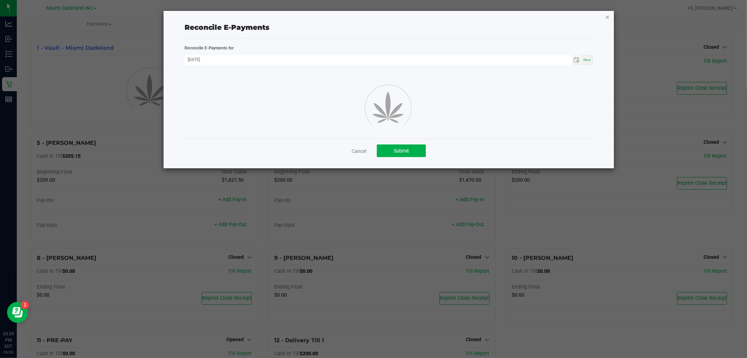
click at [606, 19] on icon "button" at bounding box center [607, 17] width 5 height 8
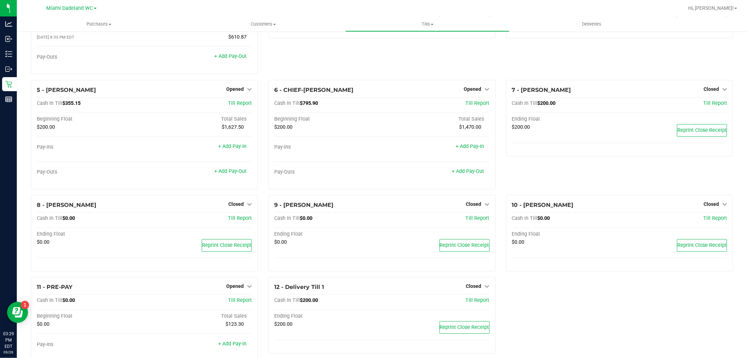
scroll to position [119, 0]
